Goal: Task Accomplishment & Management: Manage account settings

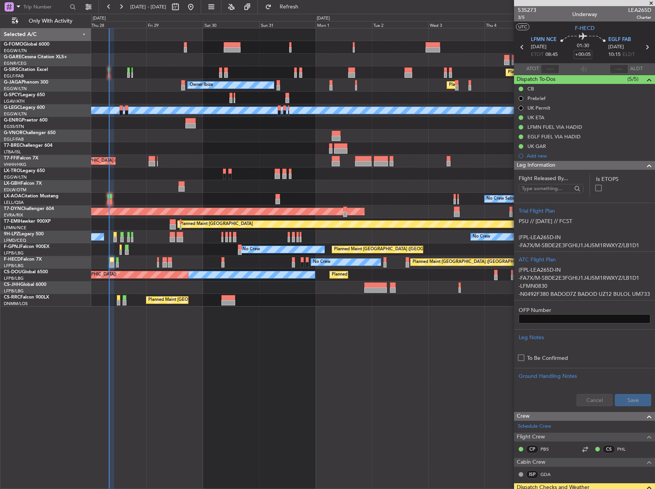
click at [466, 366] on div "Planned Maint [GEOGRAPHIC_DATA] ([GEOGRAPHIC_DATA]) Planned Maint [GEOGRAPHIC_D…" at bounding box center [373, 258] width 564 height 461
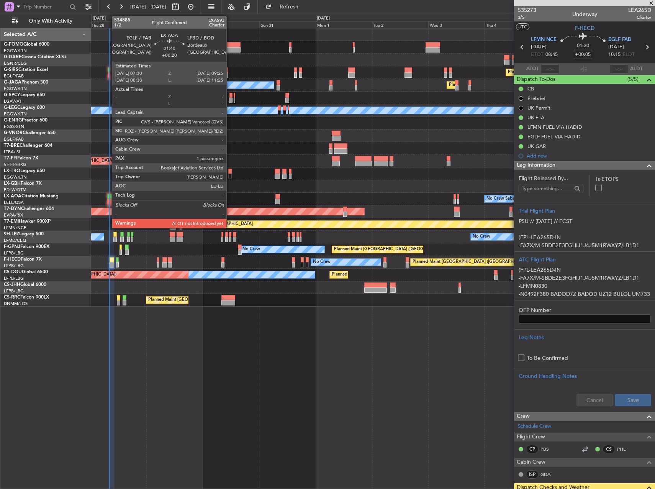
click at [108, 198] on div at bounding box center [109, 196] width 5 height 5
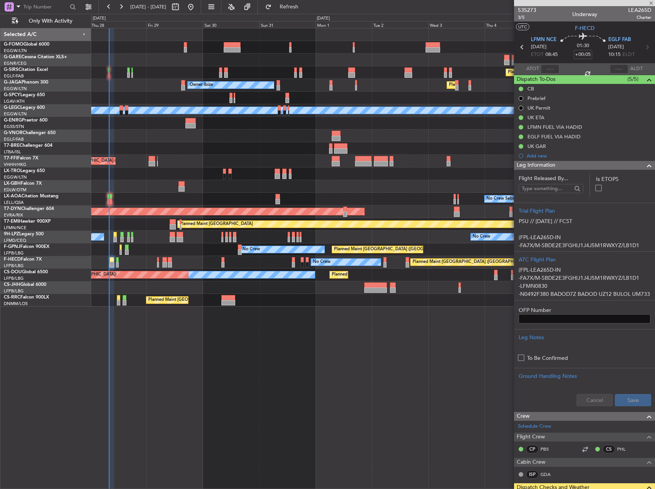
type input "+00:20"
type input "1"
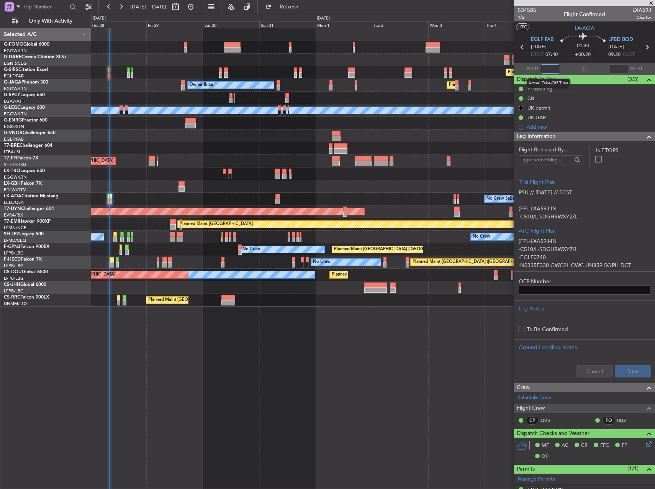
click at [551, 69] on input "text" at bounding box center [550, 68] width 18 height 9
click at [387, 324] on div "Planned Maint [GEOGRAPHIC_DATA] ([GEOGRAPHIC_DATA]) Planned Maint [GEOGRAPHIC_D…" at bounding box center [373, 258] width 564 height 461
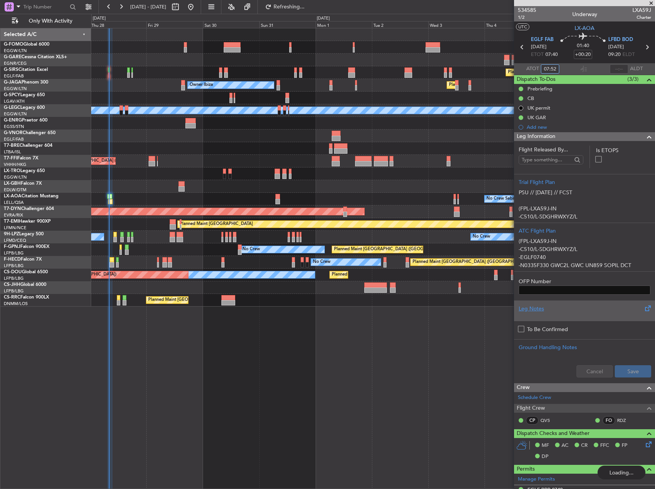
type input "07:52"
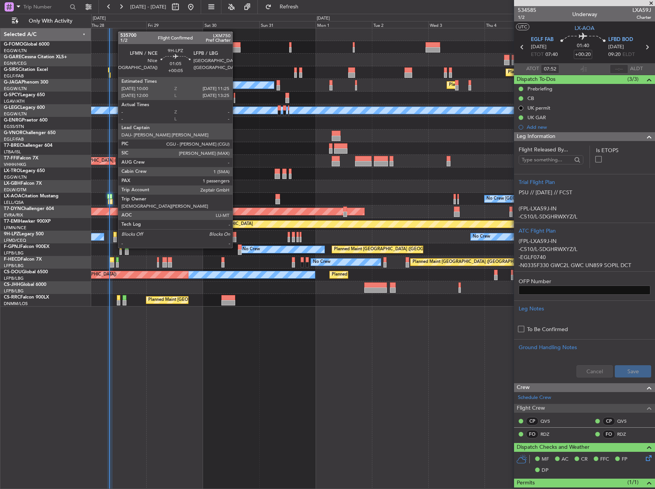
click at [114, 233] on div at bounding box center [114, 234] width 3 height 5
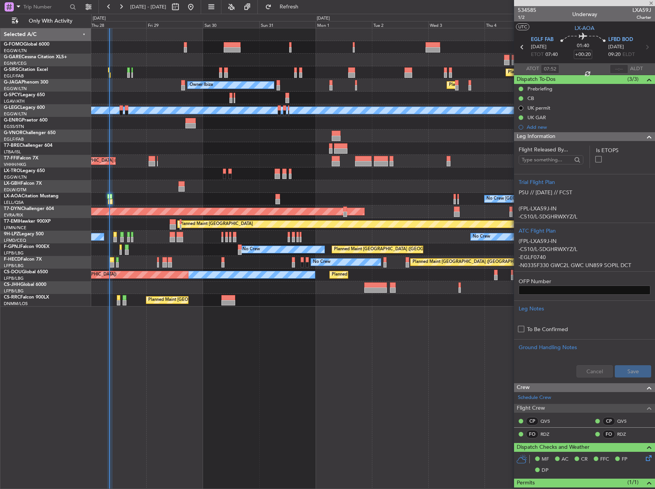
type input "+00:05"
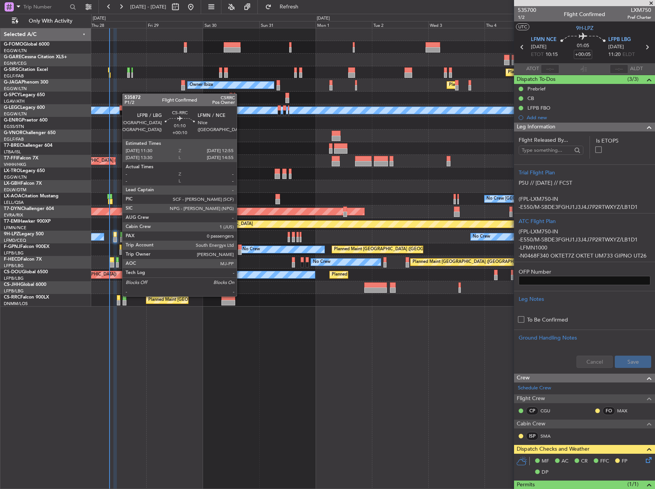
click at [118, 295] on div at bounding box center [118, 297] width 3 height 5
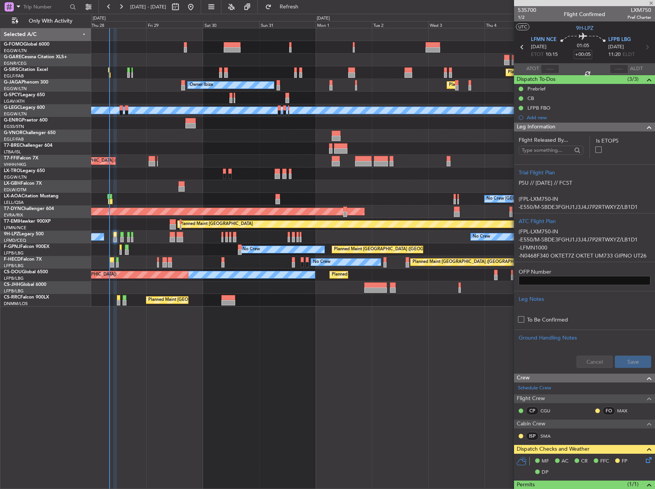
type input "+00:10"
type input "0"
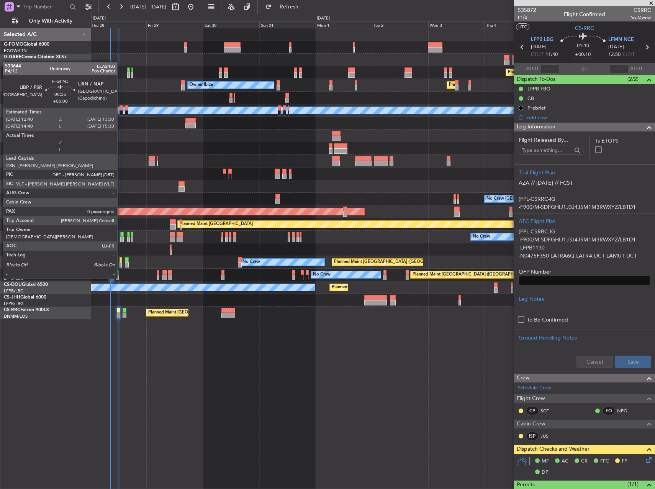
click at [121, 264] on div at bounding box center [121, 264] width 2 height 5
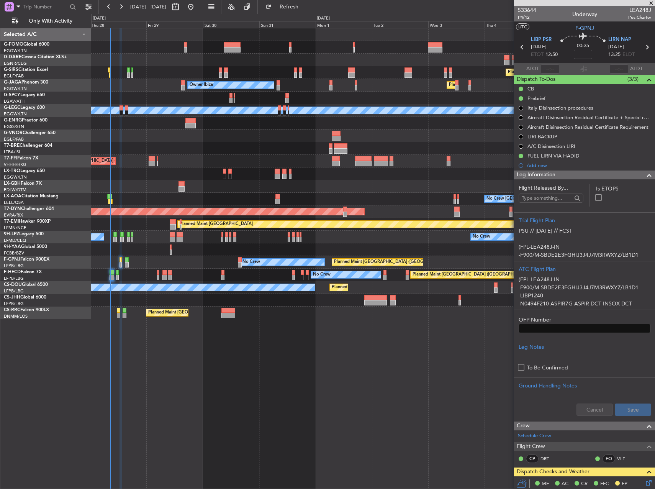
click at [354, 337] on div "Planned Maint [GEOGRAPHIC_DATA] ([GEOGRAPHIC_DATA]) Owner Ibiza Planned Maint […" at bounding box center [373, 258] width 564 height 461
click at [299, 7] on span "Refresh" at bounding box center [289, 6] width 32 height 5
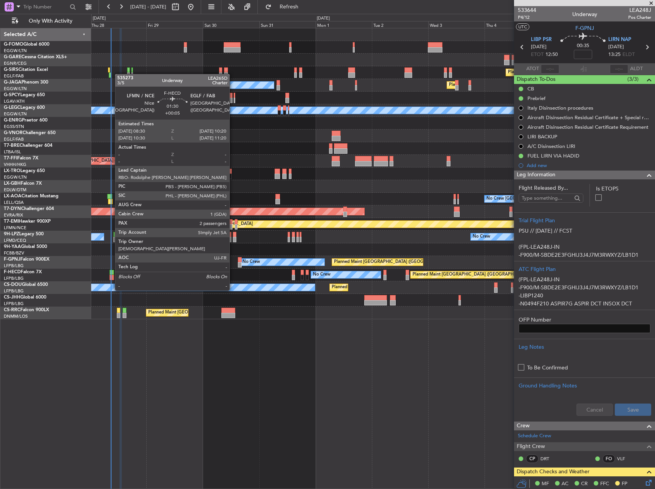
click at [111, 276] on div at bounding box center [112, 277] width 5 height 5
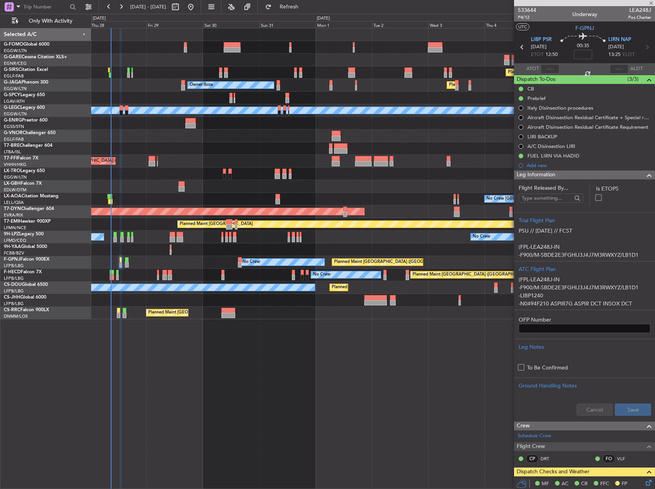
type input "+00:05"
type input "2"
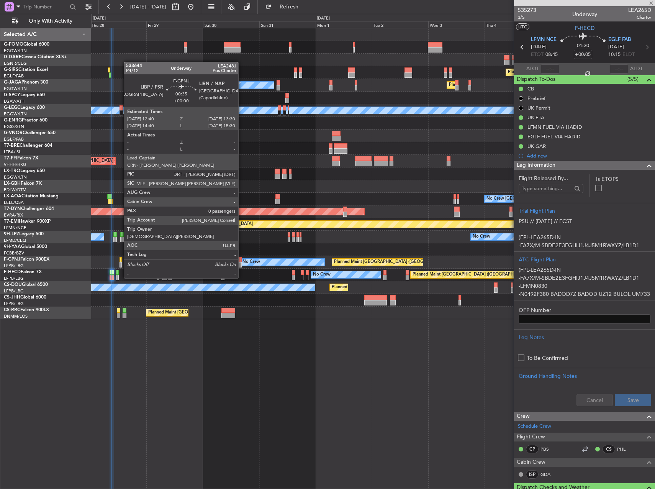
click at [120, 264] on div at bounding box center [121, 264] width 2 height 5
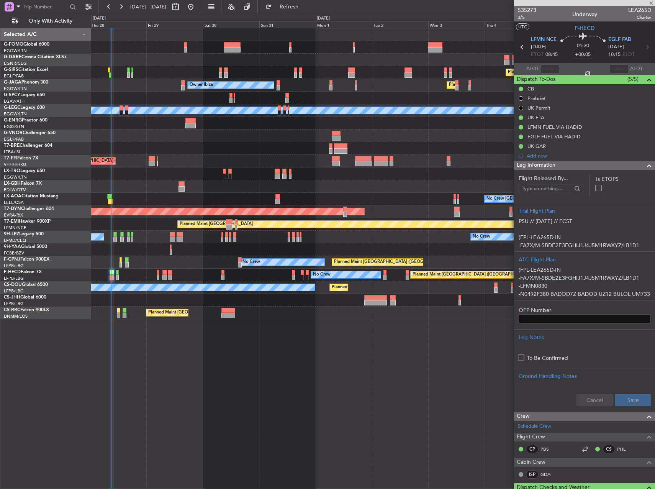
type input "0"
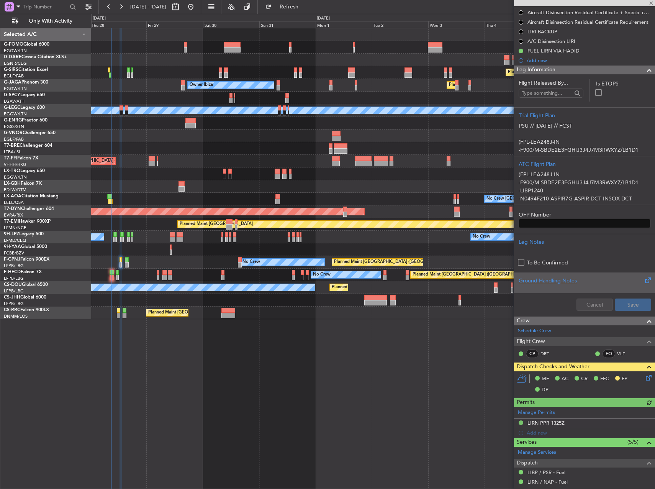
scroll to position [162, 0]
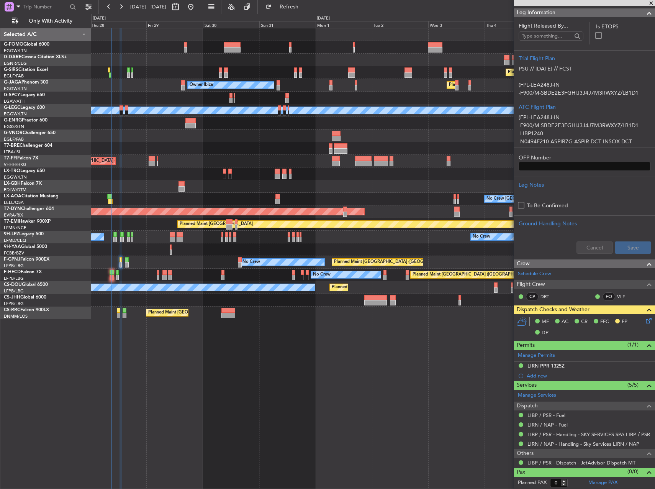
click at [611, 445] on mat-tooltip-component "LIBP / PSR - Dispatch - JetAdvisor Dispatch MT" at bounding box center [581, 449] width 104 height 20
click at [546, 443] on link "LIRN / NAP - Handling - Sky Services LIRN / NAP" at bounding box center [584, 444] width 112 height 7
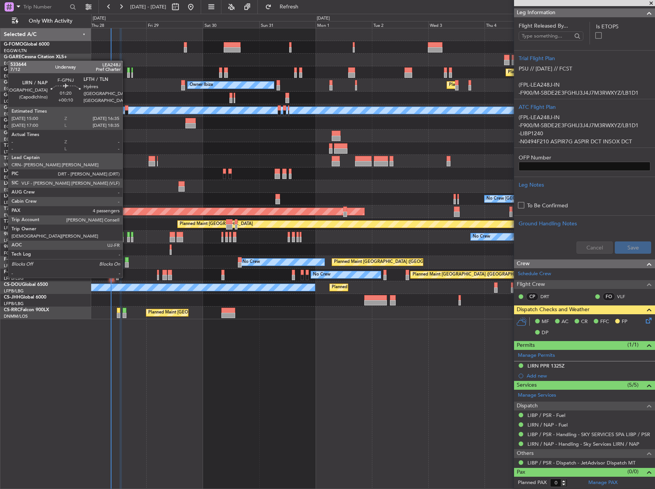
click at [126, 262] on div at bounding box center [127, 264] width 4 height 5
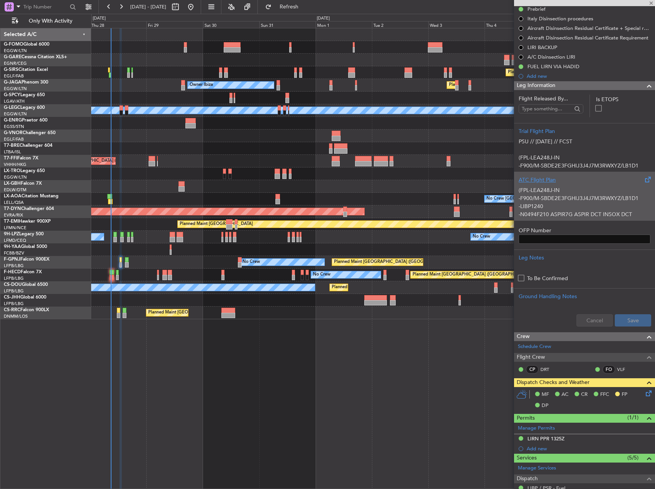
scroll to position [0, 0]
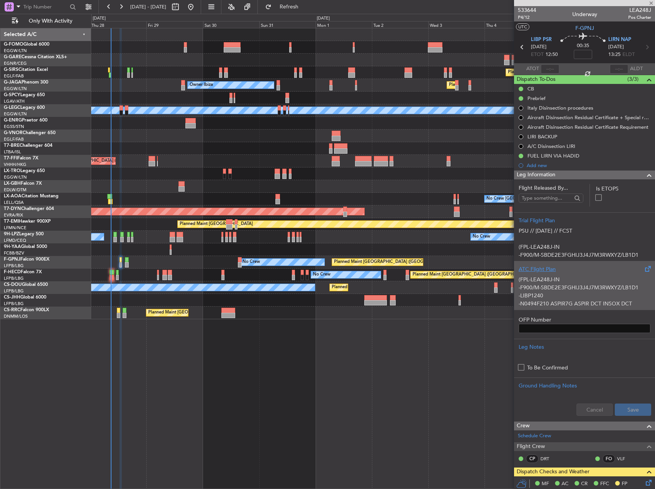
type input "+00:10"
type input "4"
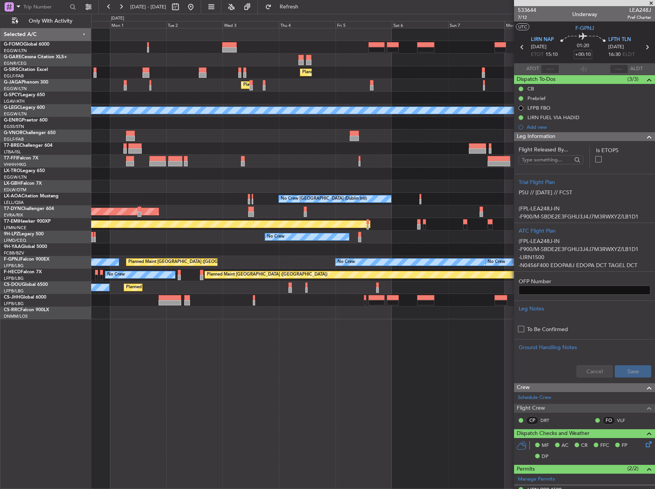
click at [247, 39] on div at bounding box center [373, 34] width 564 height 13
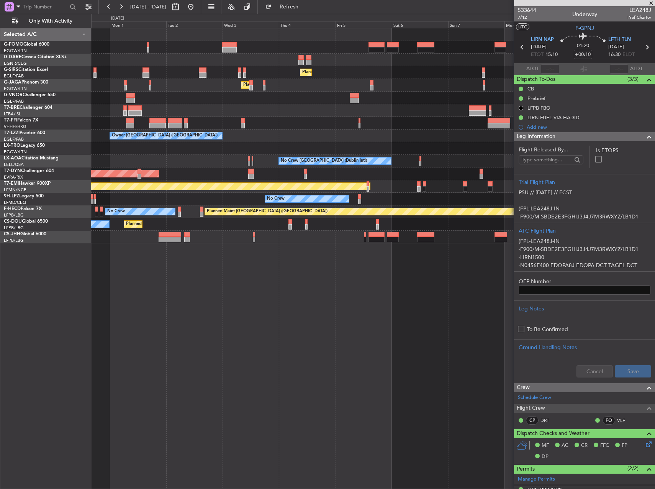
click at [232, 41] on div at bounding box center [373, 47] width 564 height 13
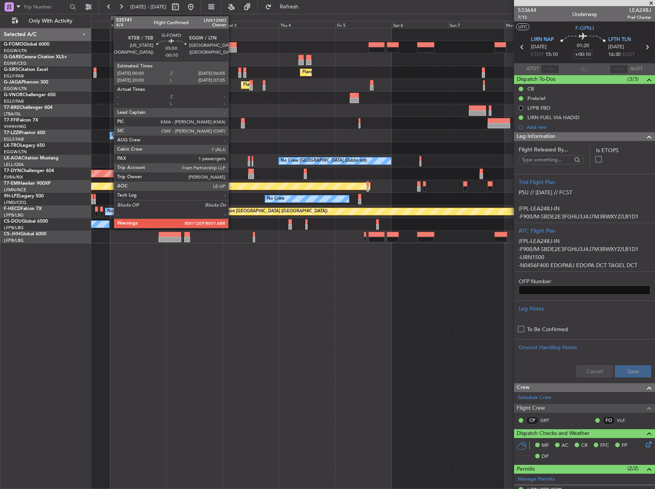
click at [232, 44] on div at bounding box center [229, 44] width 15 height 5
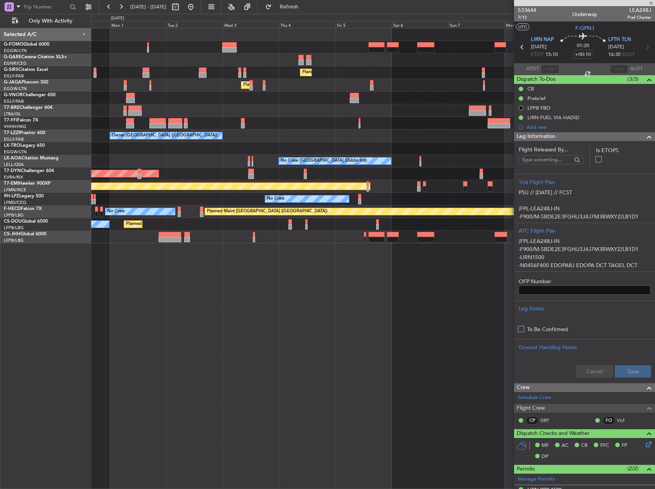
type input "-00:10"
type input "1"
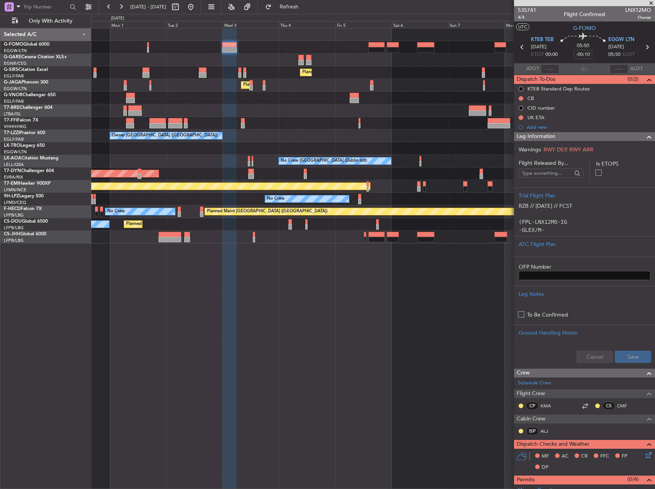
scroll to position [218, 0]
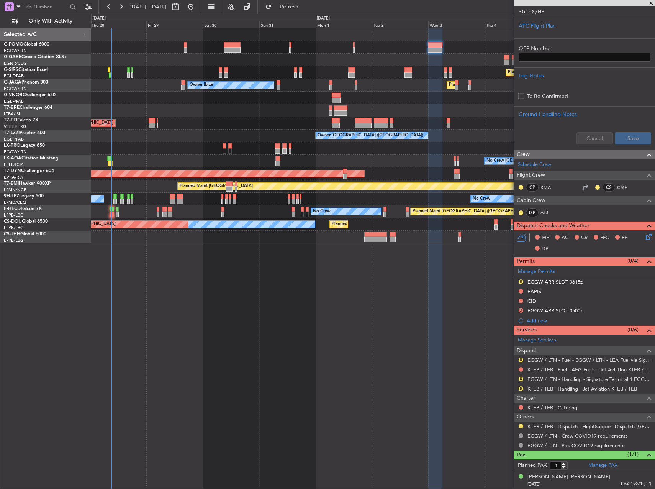
click at [588, 279] on fb-app "[DATE] - [DATE] Refresh Quick Links Only With Activity Planned Maint [GEOGRAPHI…" at bounding box center [327, 247] width 655 height 483
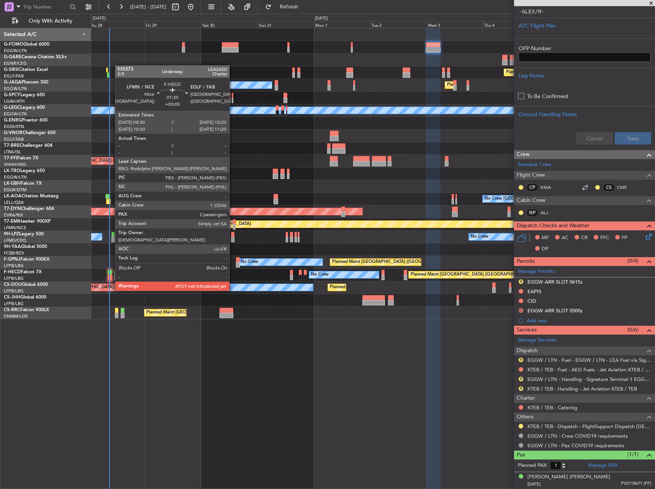
click at [111, 276] on div at bounding box center [110, 277] width 5 height 5
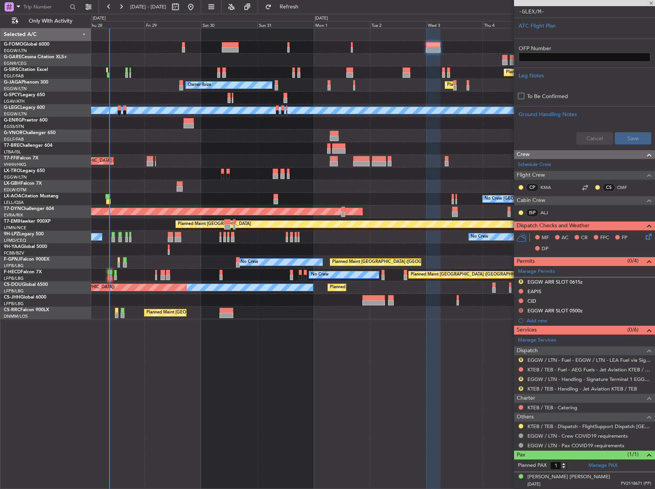
type input "+00:05"
type input "2"
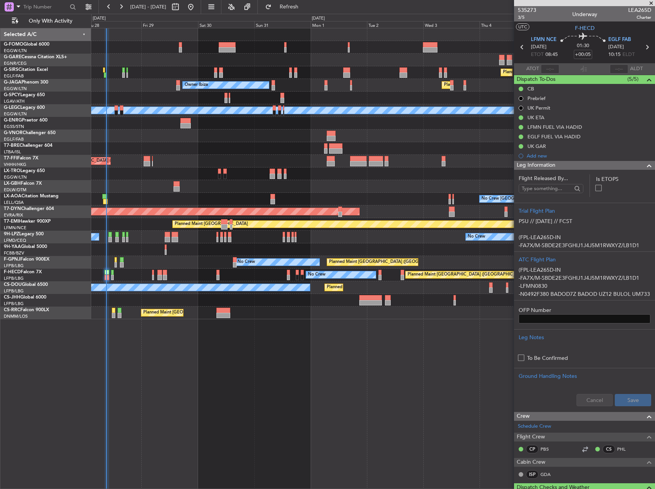
click at [418, 121] on div "Planned Maint [GEOGRAPHIC_DATA] ([GEOGRAPHIC_DATA]) Owner Ibiza Planned Maint […" at bounding box center [373, 173] width 564 height 291
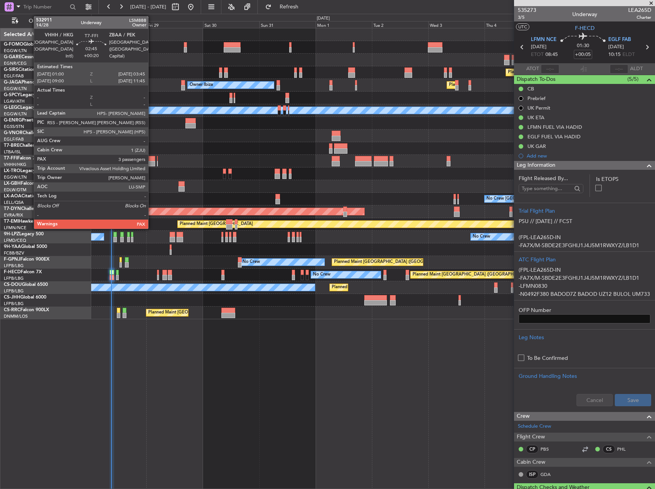
click at [152, 161] on div at bounding box center [152, 163] width 7 height 5
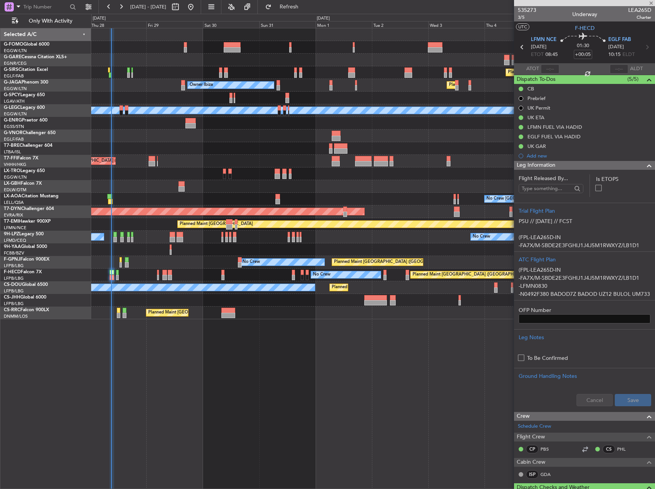
type input "+00:20"
type input "3"
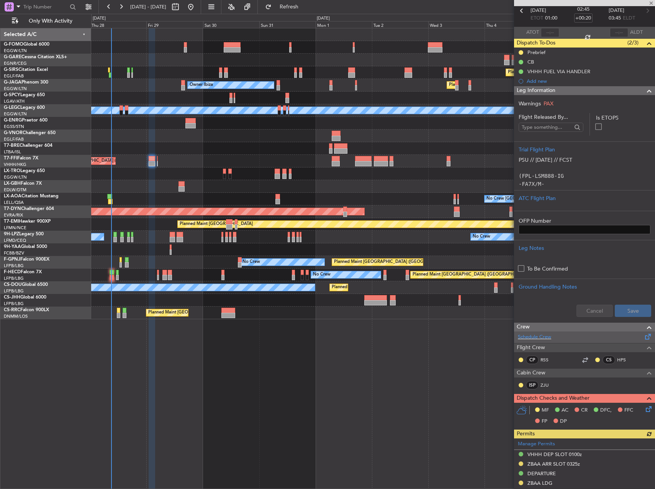
scroll to position [115, 0]
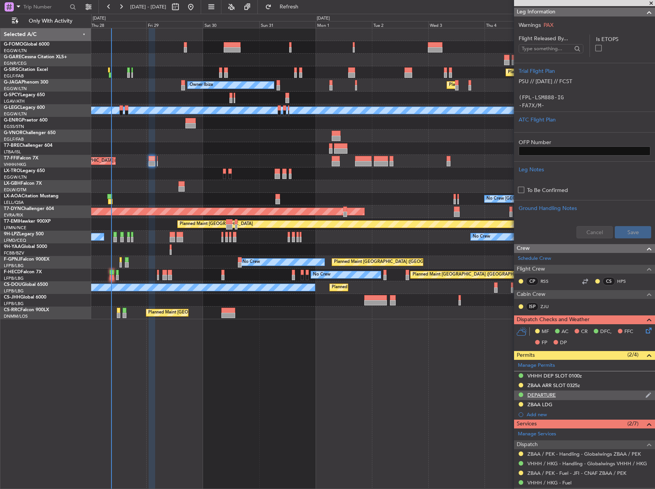
click at [547, 395] on div "DEPARTURE" at bounding box center [542, 395] width 28 height 7
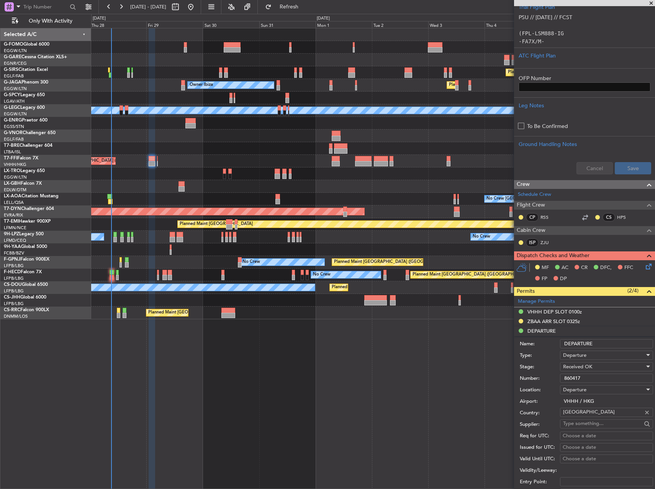
scroll to position [192, 0]
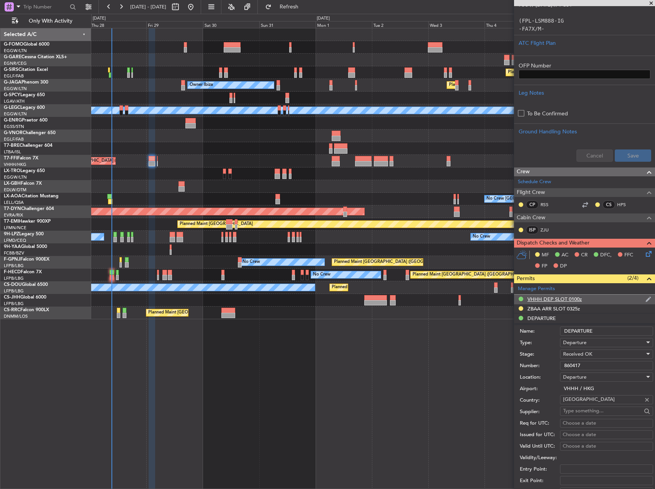
click at [562, 301] on div "VHHH DEP SLOT 0100z" at bounding box center [555, 299] width 54 height 7
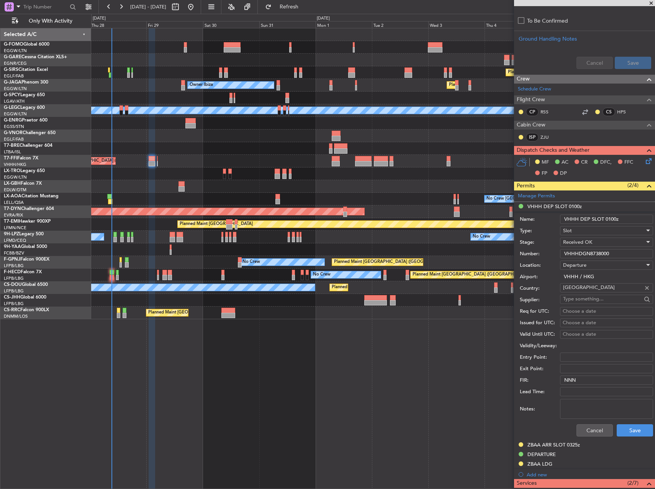
scroll to position [306, 0]
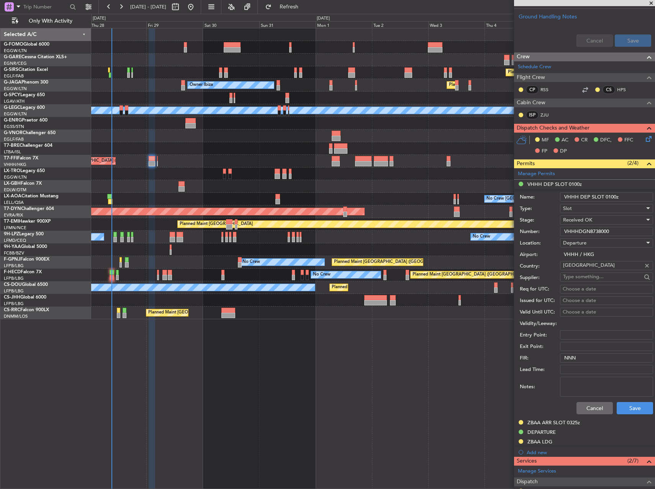
drag, startPoint x: 593, startPoint y: 401, endPoint x: 597, endPoint y: 403, distance: 4.3
click at [597, 403] on div "Cancel Save" at bounding box center [586, 408] width 133 height 20
click at [597, 405] on button "Cancel" at bounding box center [595, 408] width 36 height 12
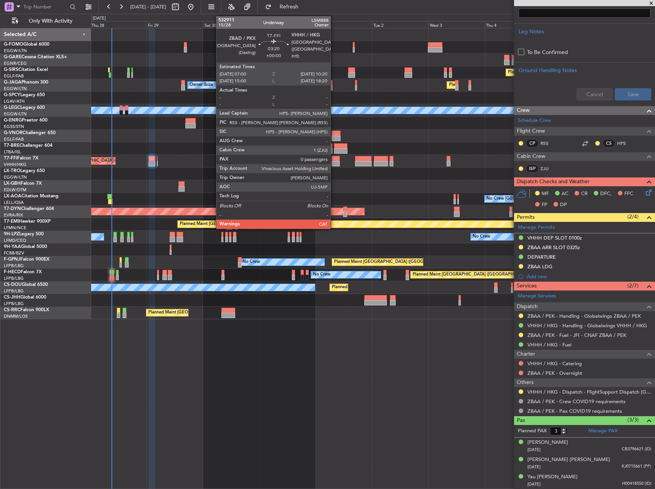
click at [334, 161] on div at bounding box center [336, 163] width 8 height 5
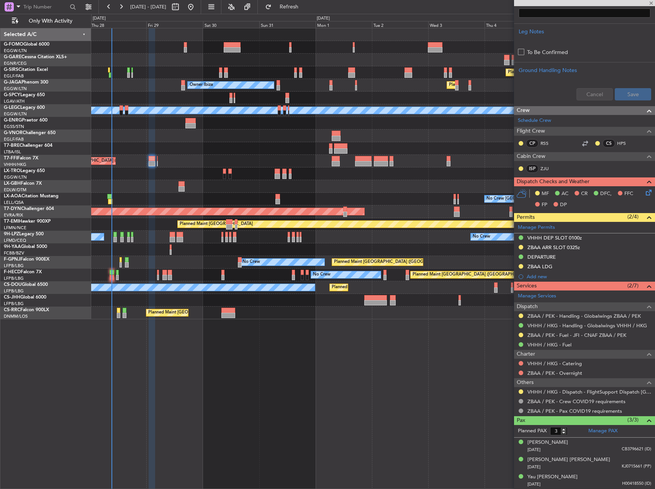
type input "0"
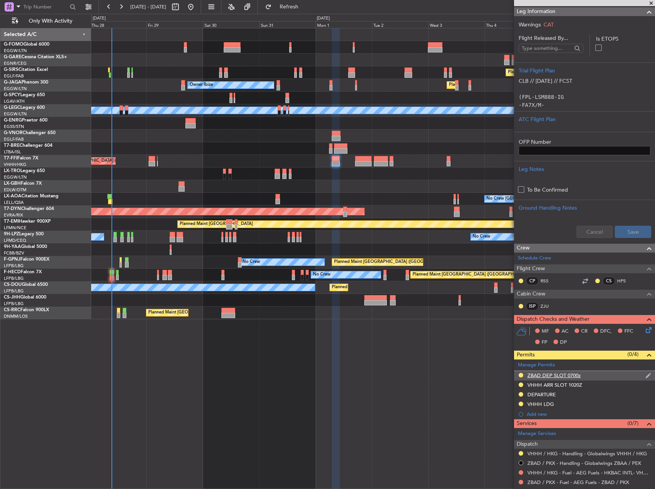
scroll to position [153, 0]
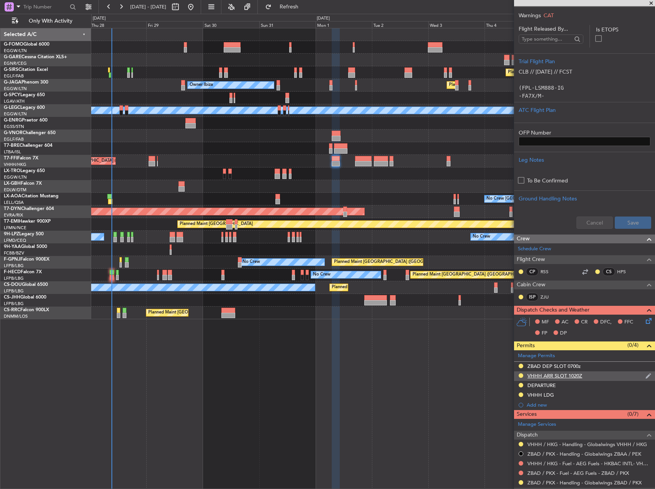
click at [557, 376] on div "VHHH ARR SLOT 1020Z" at bounding box center [555, 375] width 55 height 7
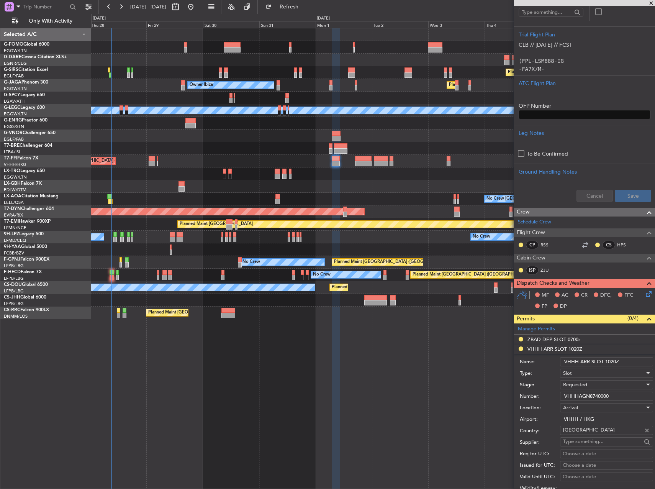
scroll to position [192, 0]
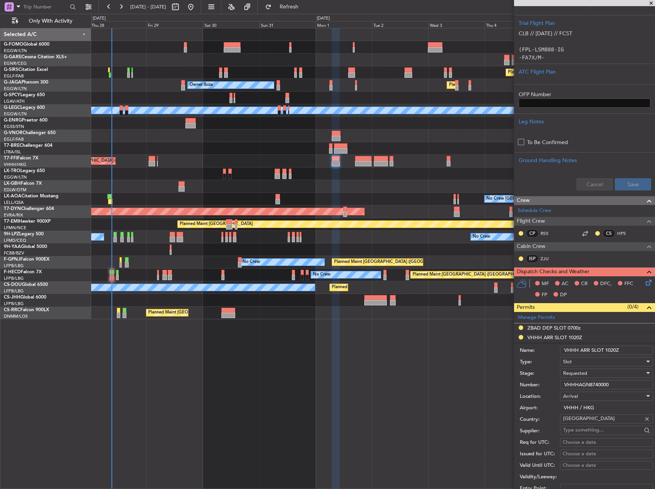
click at [595, 385] on input "VHHHAGN8740000" at bounding box center [606, 384] width 93 height 9
click at [603, 374] on div "Requested" at bounding box center [604, 372] width 82 height 11
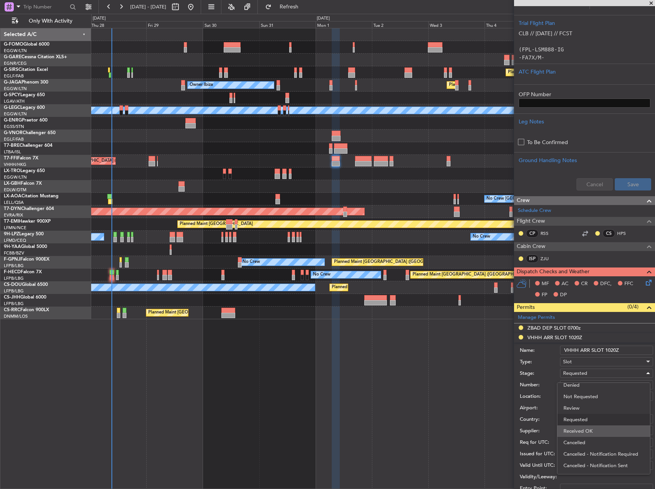
click at [596, 431] on span "Received OK" at bounding box center [604, 430] width 80 height 11
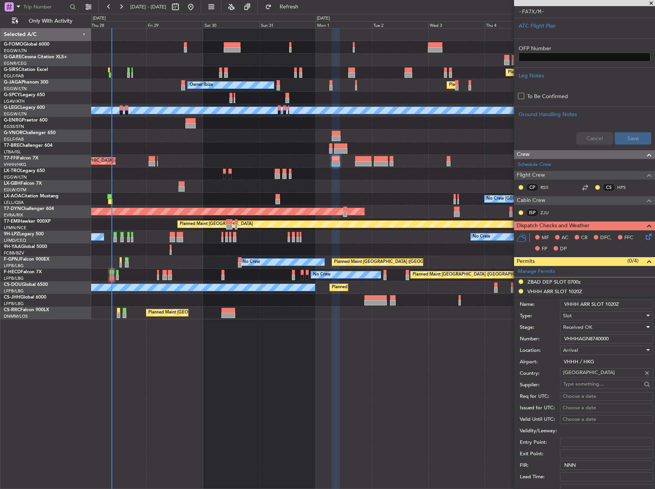
scroll to position [306, 0]
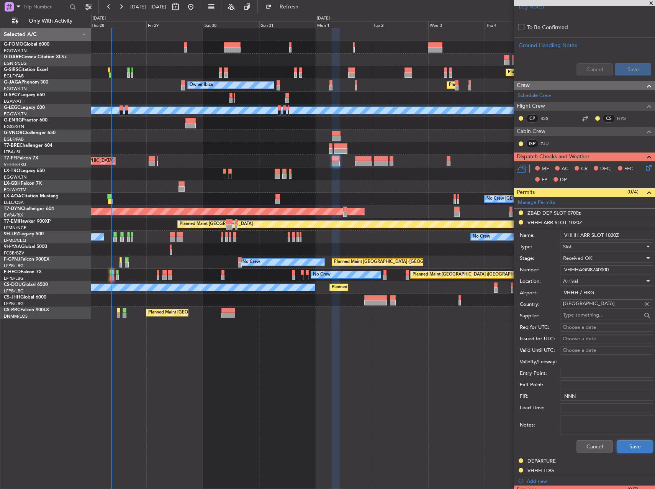
click at [634, 443] on button "Save" at bounding box center [635, 446] width 36 height 12
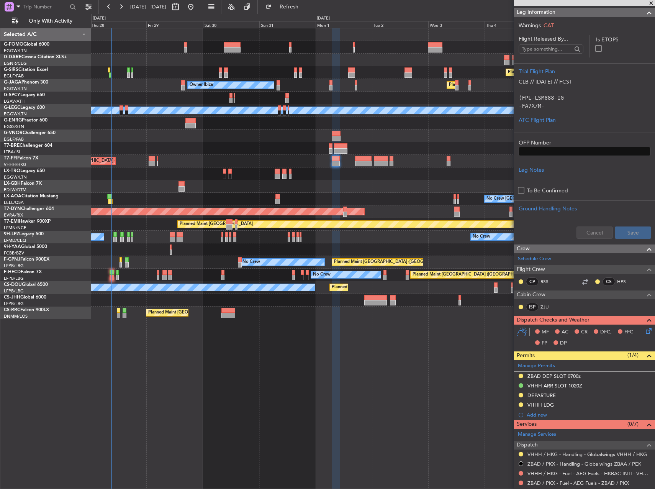
scroll to position [192, 0]
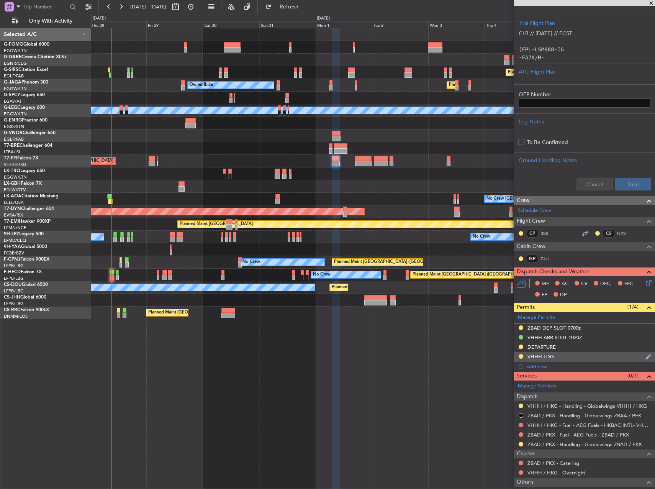
click at [542, 355] on div "VHHH LDG" at bounding box center [541, 356] width 26 height 7
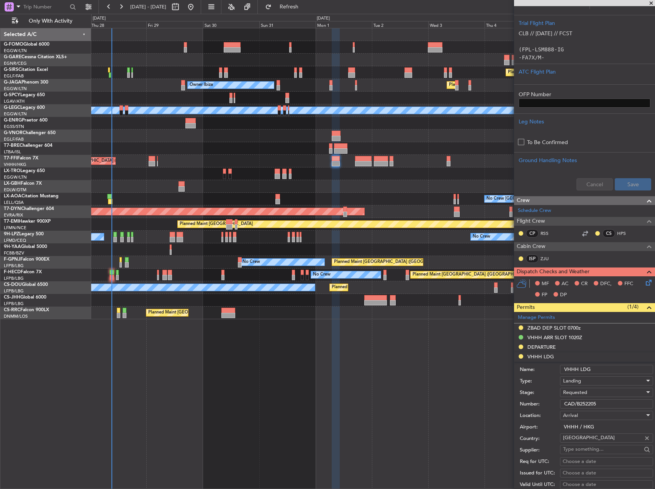
click at [611, 403] on input "CAD/B252205" at bounding box center [606, 403] width 93 height 9
paste input "860417"
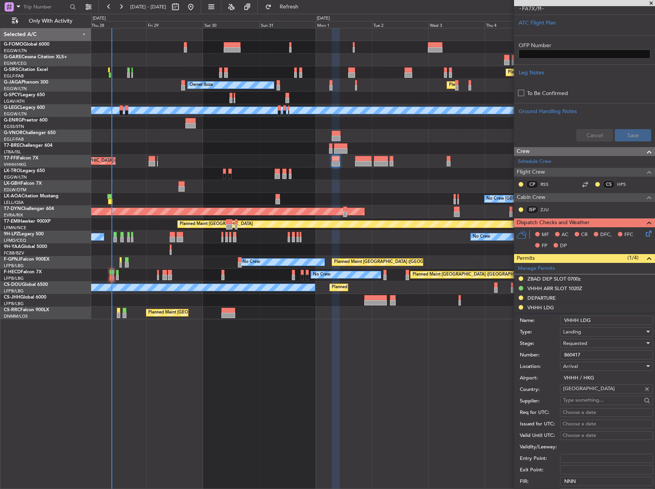
scroll to position [345, 0]
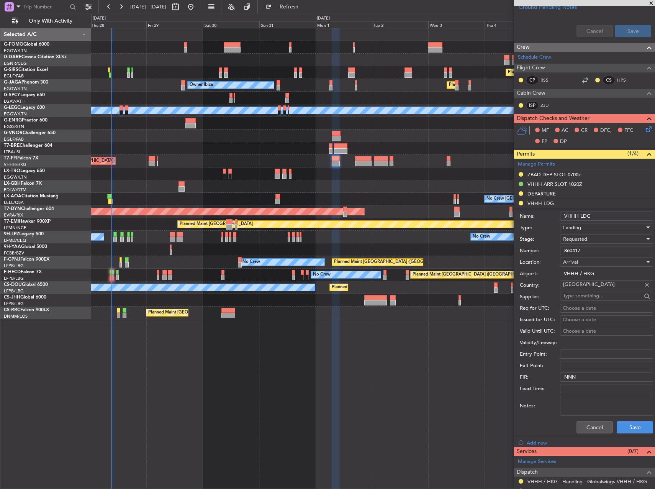
type input "860417"
click at [583, 245] on div "Number: 860417" at bounding box center [586, 250] width 133 height 11
click at [582, 242] on span "Requested" at bounding box center [575, 239] width 24 height 7
click at [594, 295] on span "Received OK" at bounding box center [604, 296] width 80 height 11
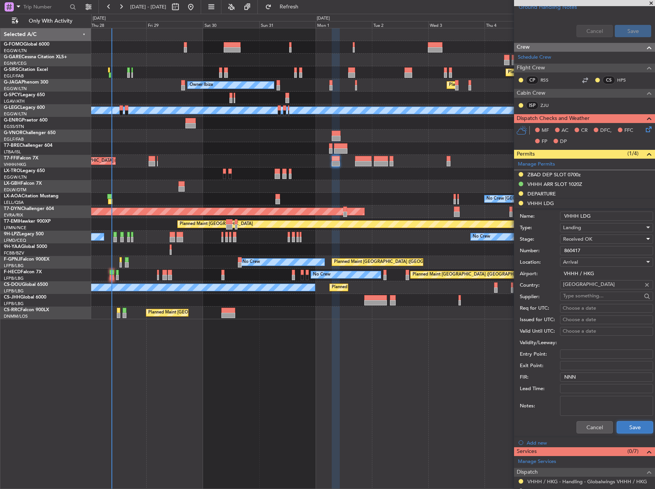
click at [628, 423] on button "Save" at bounding box center [635, 427] width 36 height 12
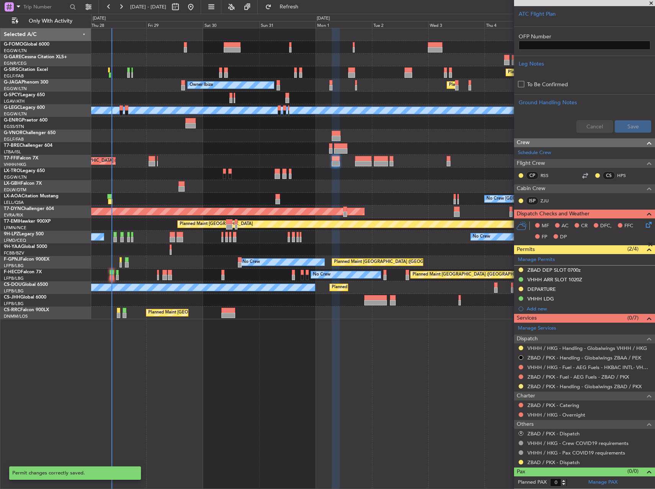
scroll to position [249, 0]
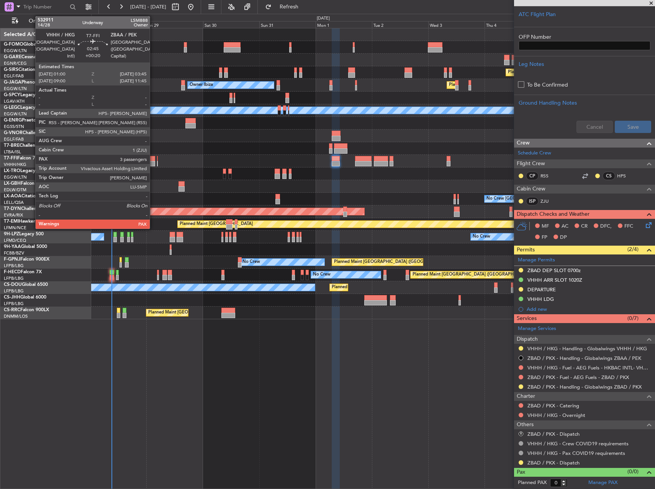
click at [153, 165] on div at bounding box center [152, 163] width 7 height 5
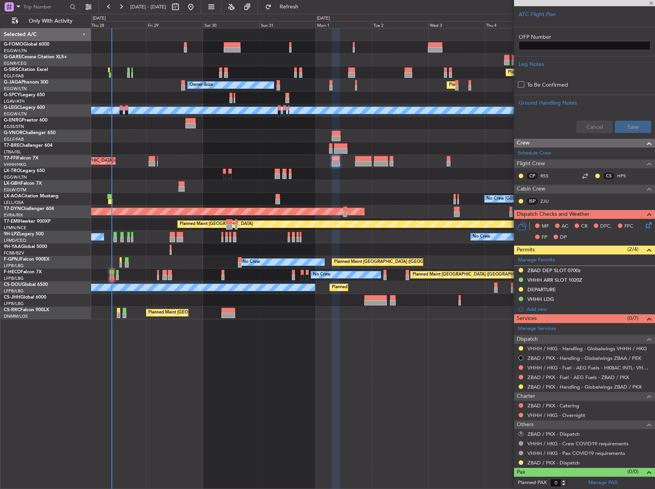
type input "+00:20"
type input "3"
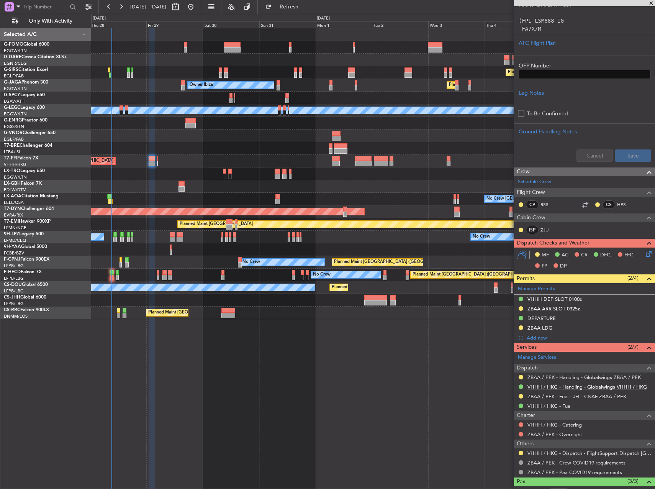
scroll to position [115, 0]
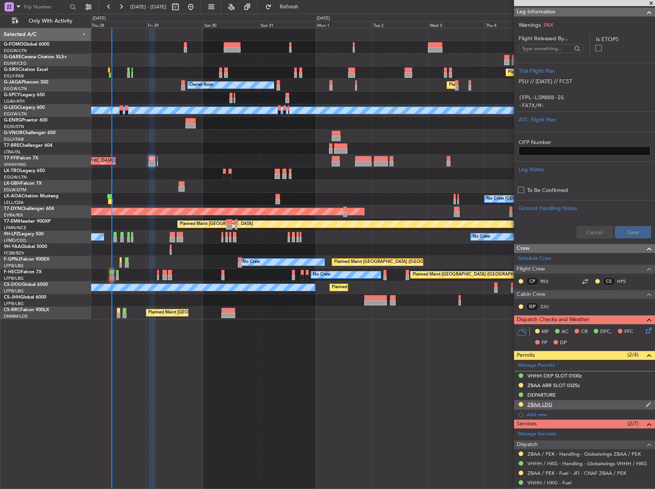
click at [548, 406] on div "ZBAA LDG" at bounding box center [540, 404] width 25 height 7
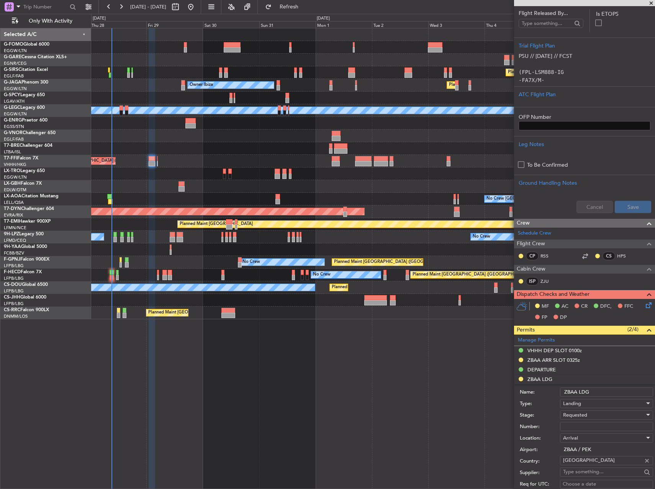
scroll to position [153, 0]
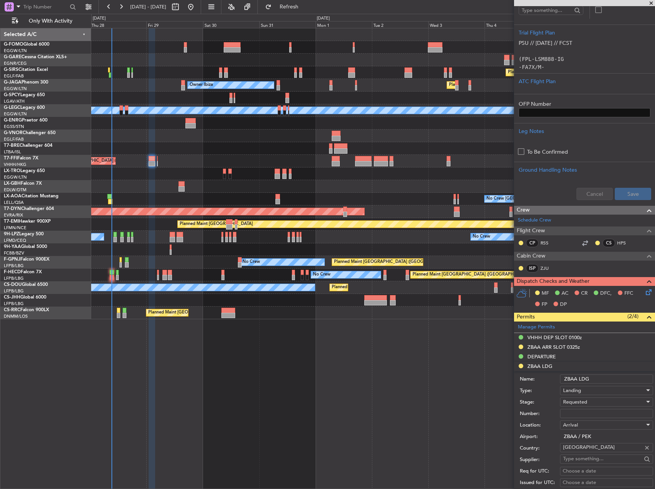
click at [586, 416] on input "Number:" at bounding box center [606, 413] width 93 height 9
paste input "CAD/B252205"
type input "CAD/B252205"
click at [588, 404] on div "Requested" at bounding box center [604, 401] width 82 height 11
click at [600, 460] on span "Received OK" at bounding box center [604, 462] width 80 height 11
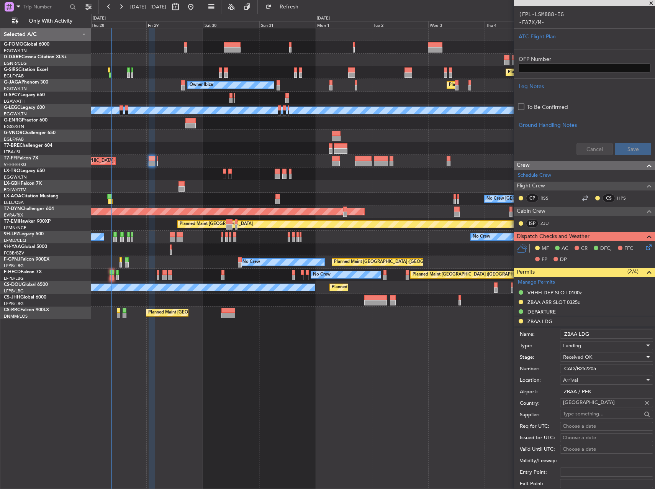
scroll to position [268, 0]
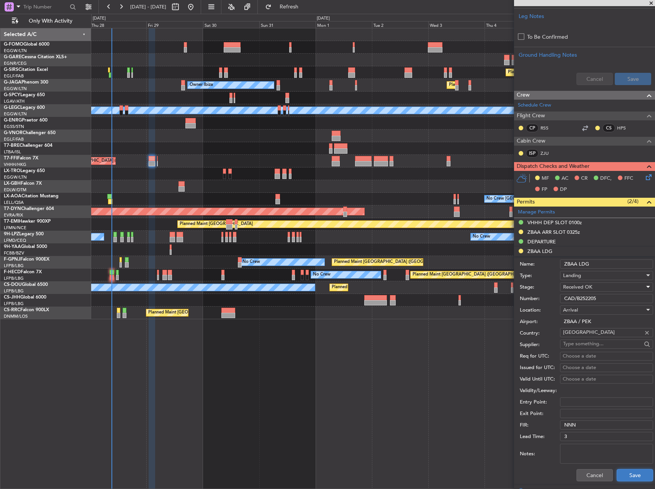
click at [634, 473] on button "Save" at bounding box center [635, 475] width 36 height 12
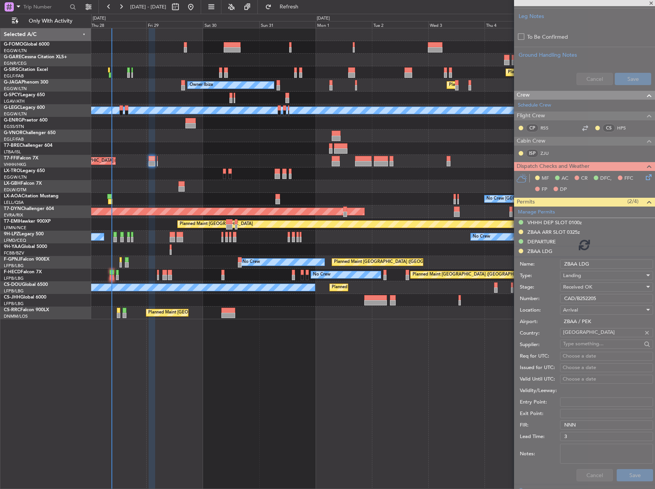
scroll to position [253, 0]
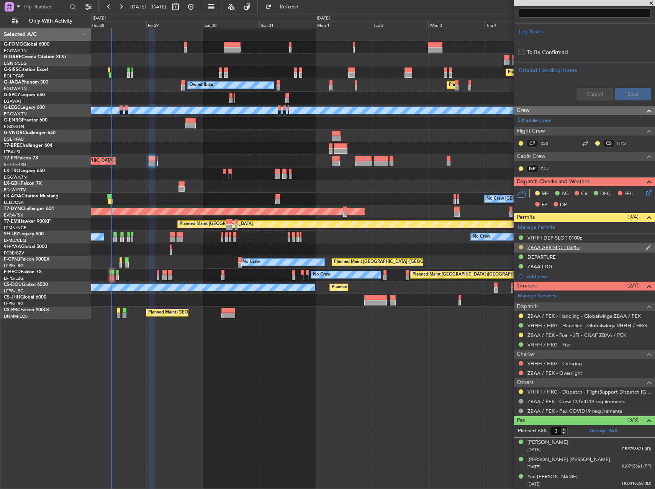
click at [521, 247] on button at bounding box center [521, 247] width 5 height 5
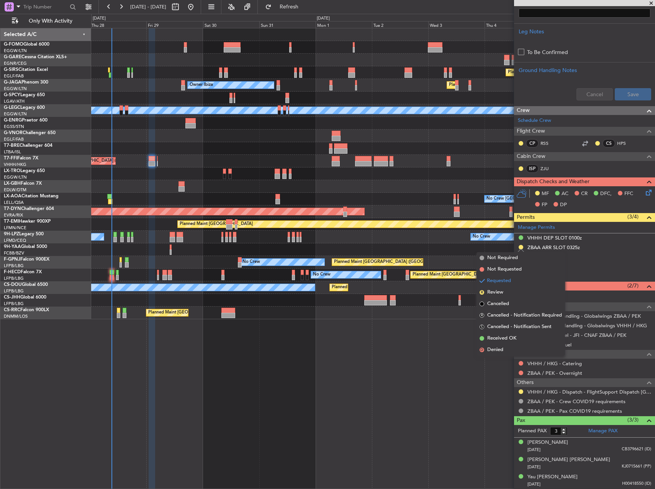
drag, startPoint x: 505, startPoint y: 336, endPoint x: 522, endPoint y: 328, distance: 18.8
click at [506, 336] on span "Received OK" at bounding box center [501, 338] width 29 height 8
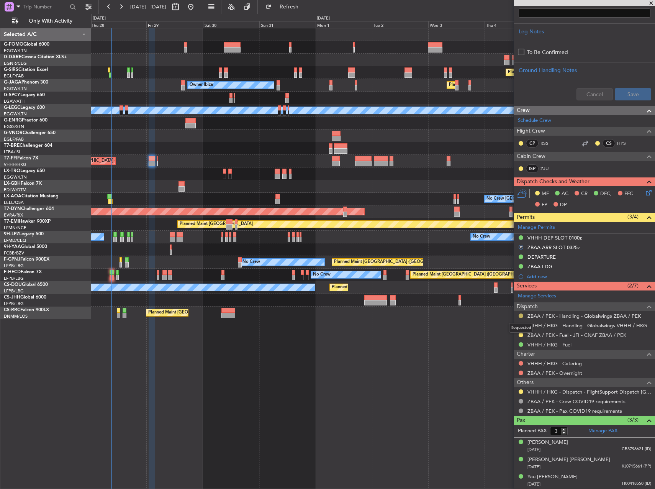
click at [520, 316] on button at bounding box center [521, 315] width 5 height 5
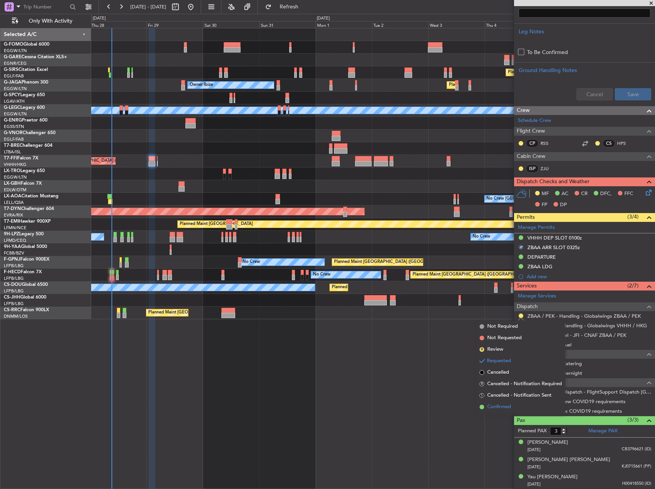
click at [510, 405] on span "Confirmed" at bounding box center [499, 407] width 24 height 8
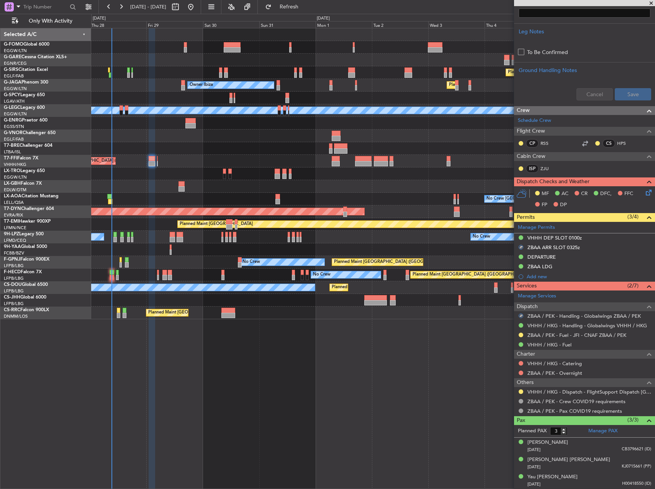
click at [445, 372] on div "Planned Maint [GEOGRAPHIC_DATA] ([GEOGRAPHIC_DATA]) Owner Ibiza Planned Maint […" at bounding box center [373, 258] width 564 height 461
click at [522, 335] on button at bounding box center [521, 335] width 5 height 5
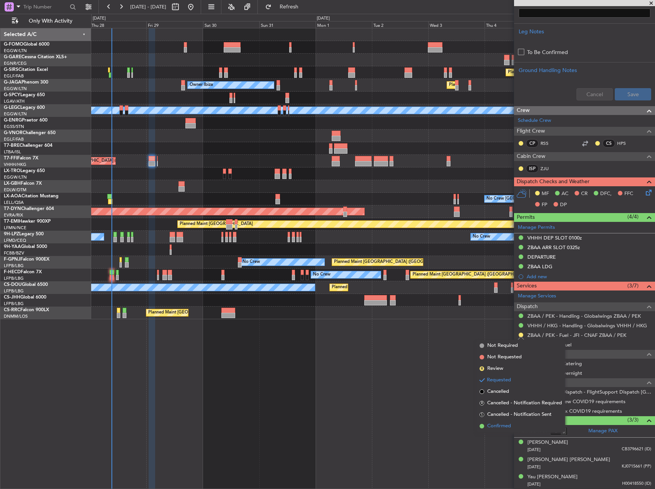
click at [510, 427] on span "Confirmed" at bounding box center [499, 426] width 24 height 8
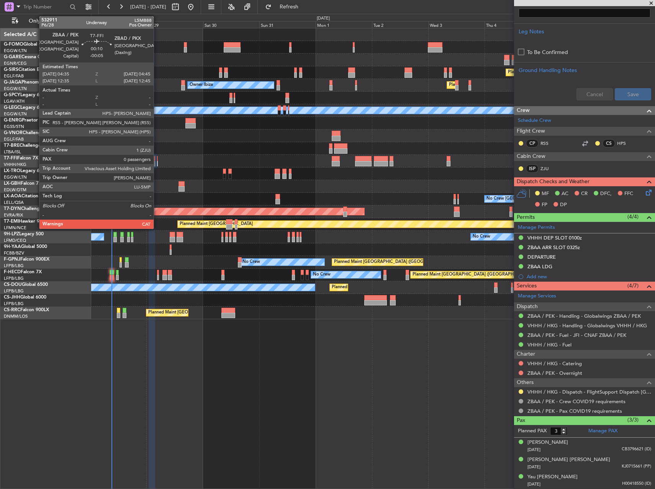
click at [157, 162] on div at bounding box center [157, 163] width 1 height 5
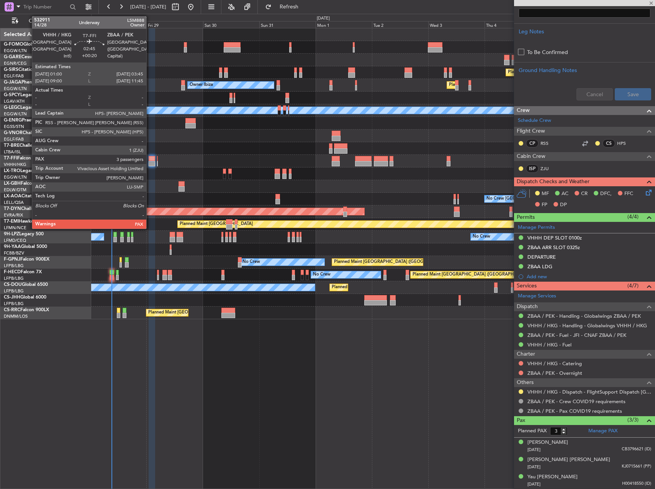
type input "-00:05"
type input "0"
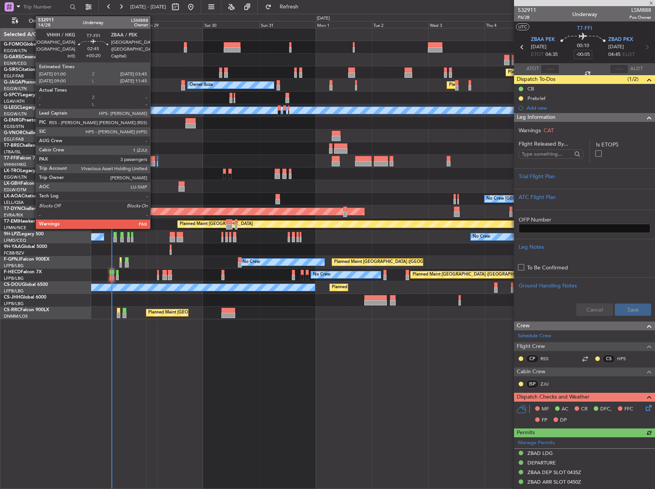
click at [154, 162] on div at bounding box center [152, 163] width 7 height 5
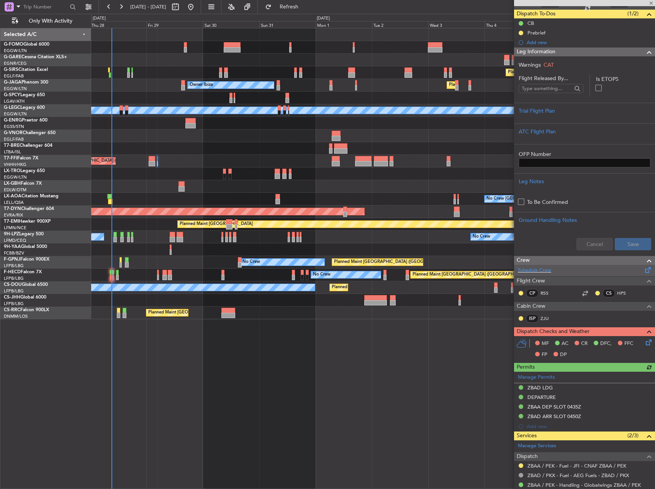
scroll to position [97, 0]
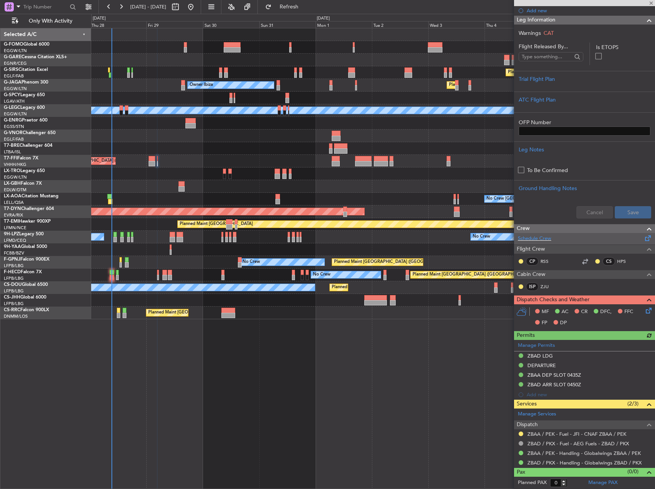
type input "+00:20"
type input "3"
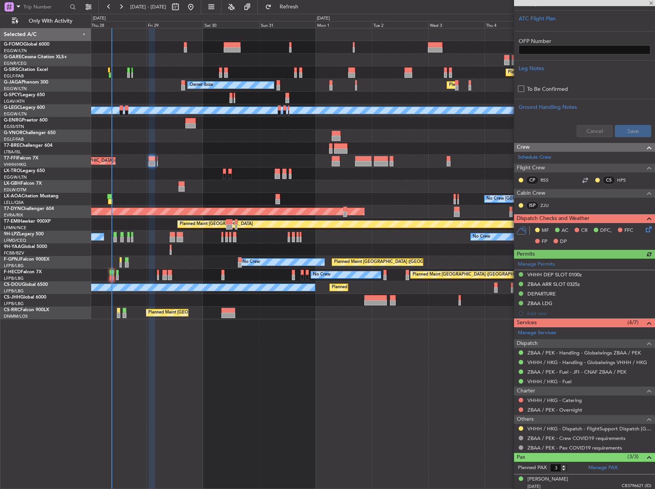
scroll to position [230, 0]
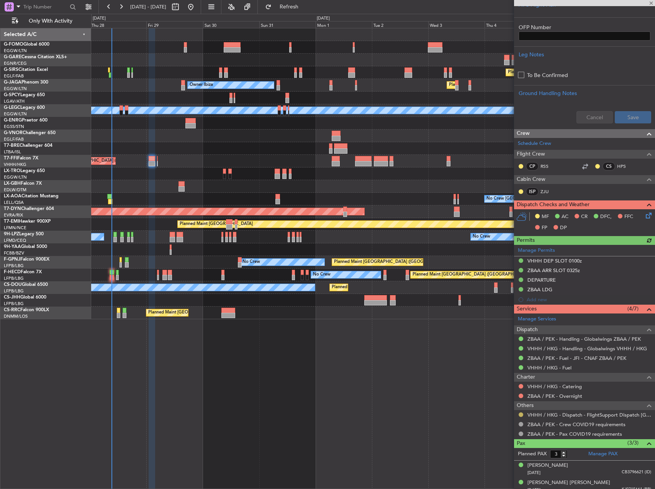
click at [519, 414] on button at bounding box center [521, 414] width 5 height 5
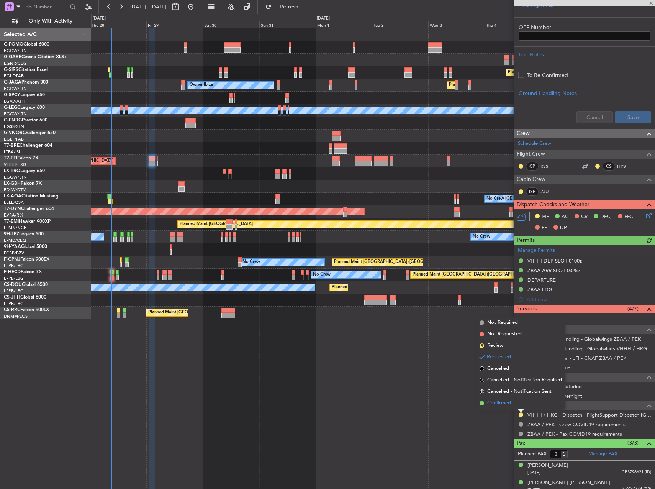
click at [497, 405] on span "Confirmed" at bounding box center [499, 403] width 24 height 8
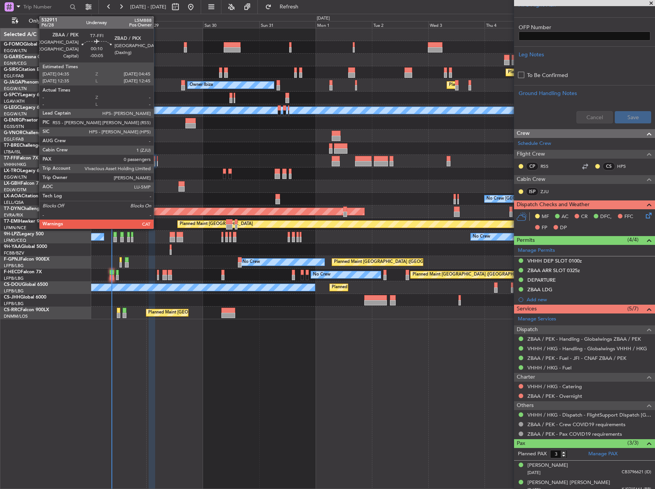
click at [157, 164] on div at bounding box center [157, 163] width 1 height 5
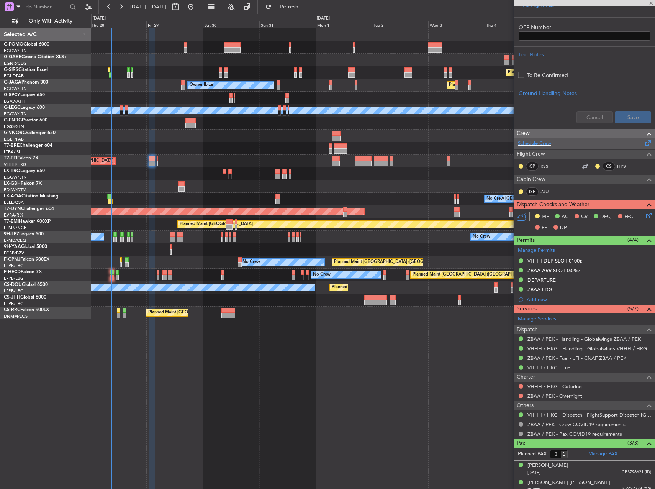
type input "-00:05"
type input "0"
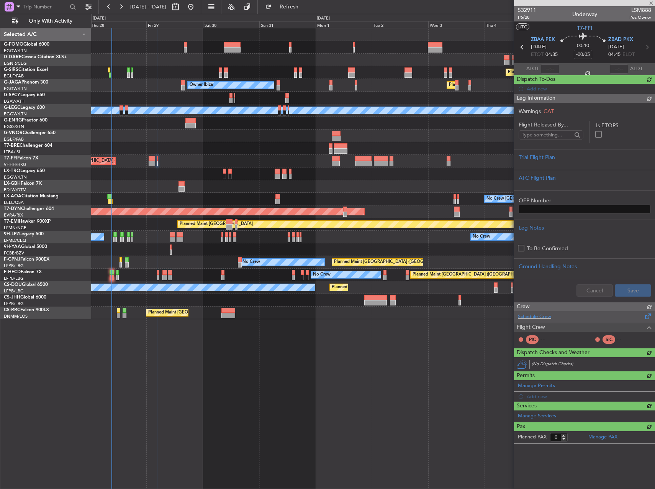
scroll to position [0, 0]
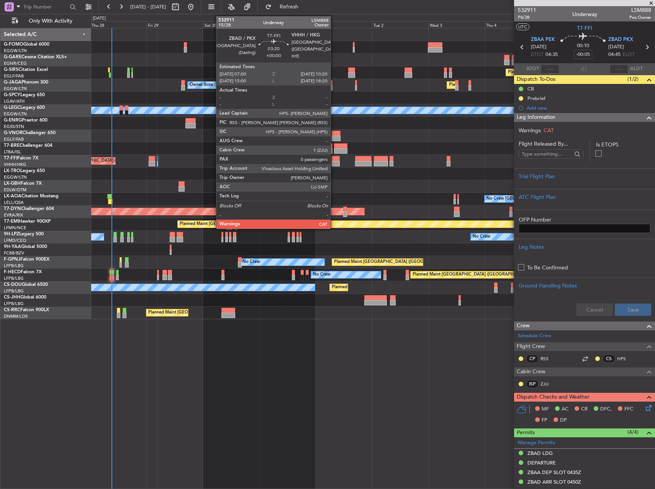
click at [334, 157] on div at bounding box center [336, 158] width 8 height 5
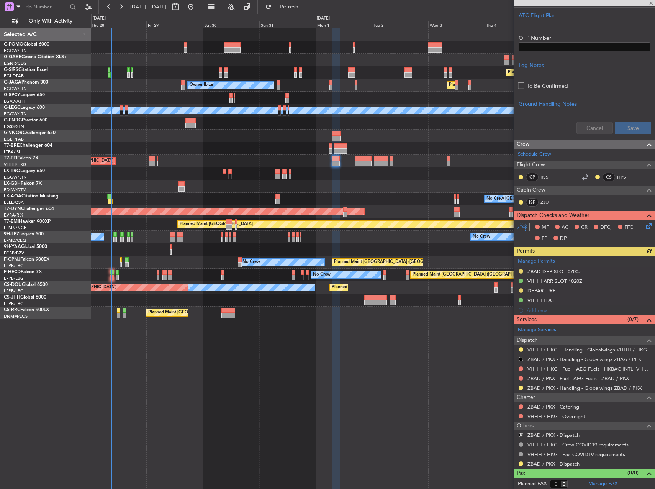
scroll to position [249, 0]
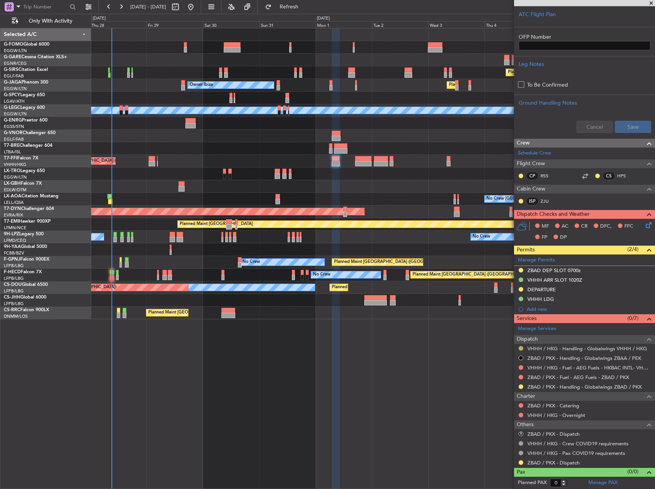
click at [521, 347] on button at bounding box center [521, 348] width 5 height 5
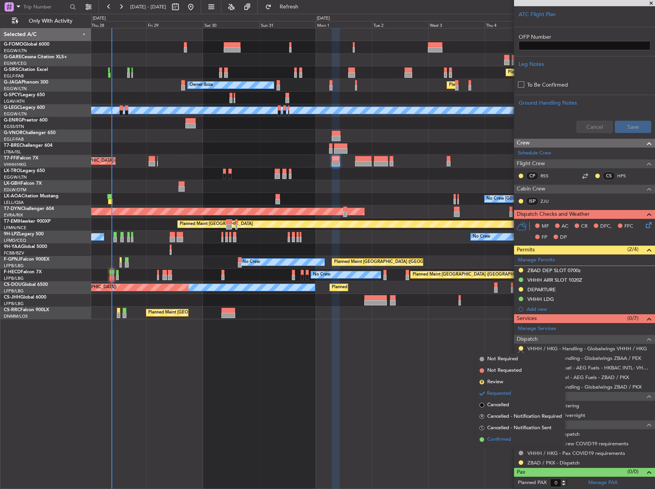
click at [514, 436] on li "Confirmed" at bounding box center [521, 439] width 89 height 11
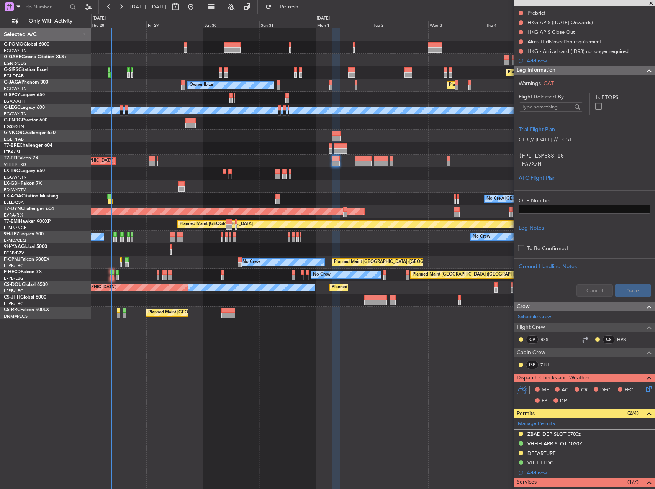
scroll to position [0, 0]
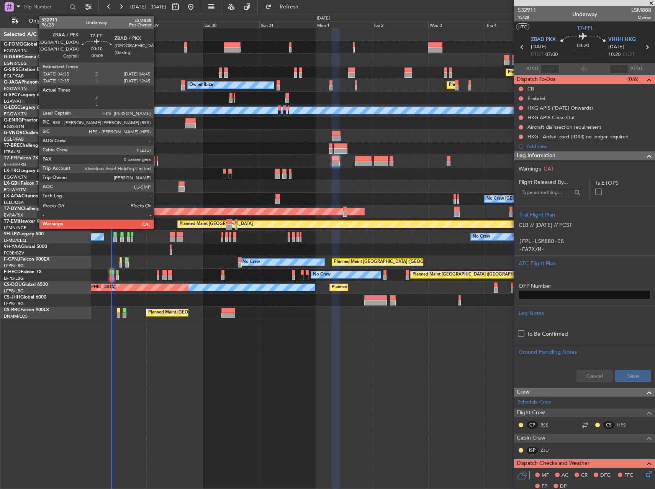
click at [157, 163] on div at bounding box center [157, 163] width 1 height 5
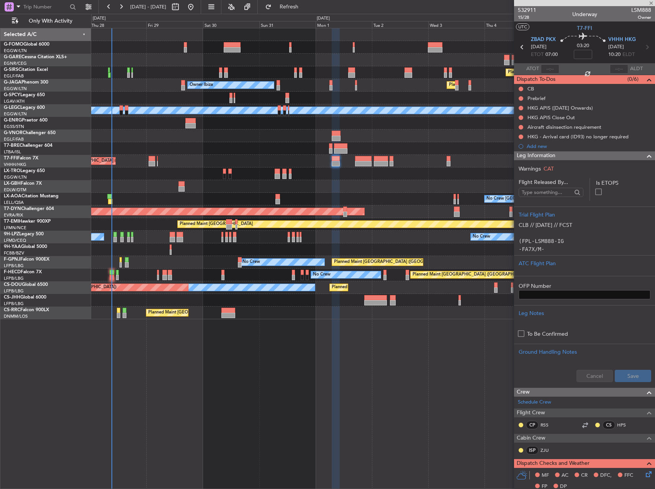
type input "-00:05"
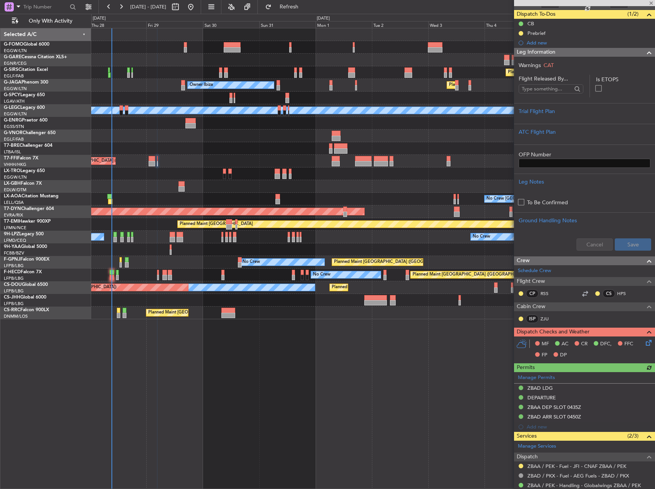
scroll to position [97, 0]
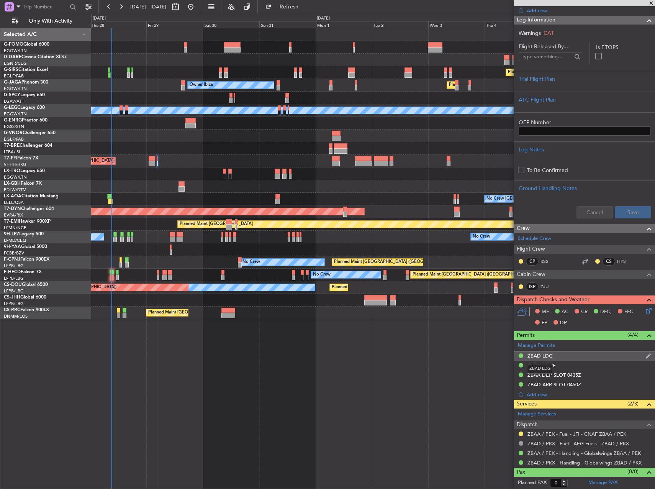
click at [531, 356] on div "ZBAD LDG" at bounding box center [540, 355] width 25 height 7
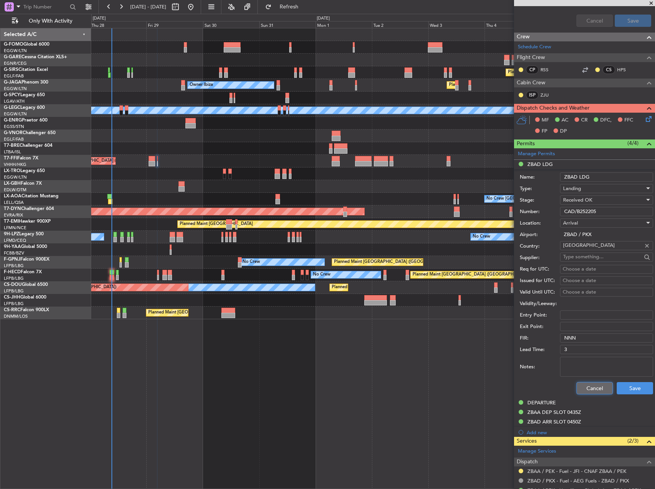
click at [586, 387] on button "Cancel" at bounding box center [595, 388] width 36 height 12
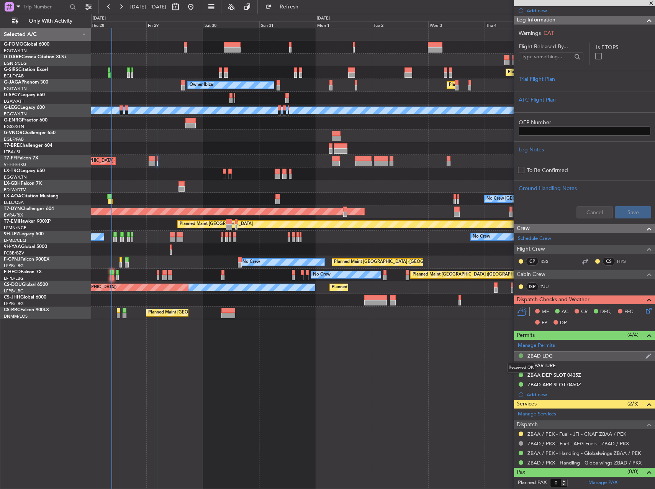
click at [522, 355] on button at bounding box center [521, 355] width 5 height 5
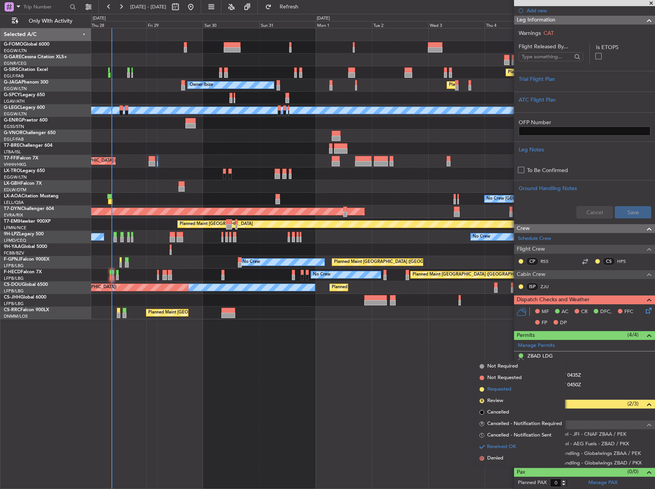
click at [503, 388] on span "Requested" at bounding box center [499, 389] width 24 height 8
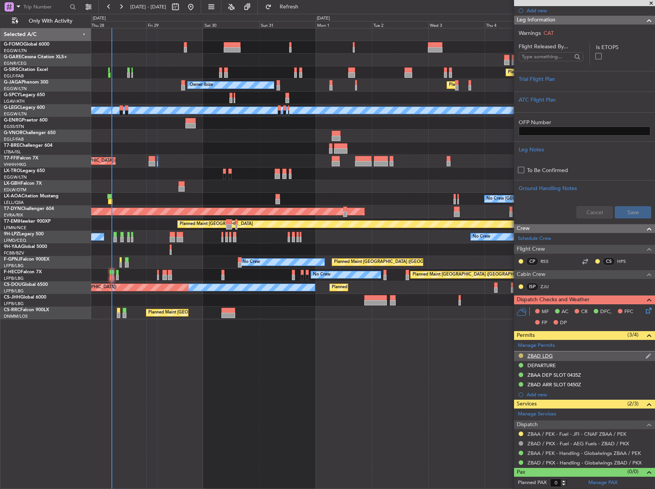
click at [519, 356] on button at bounding box center [521, 355] width 5 height 5
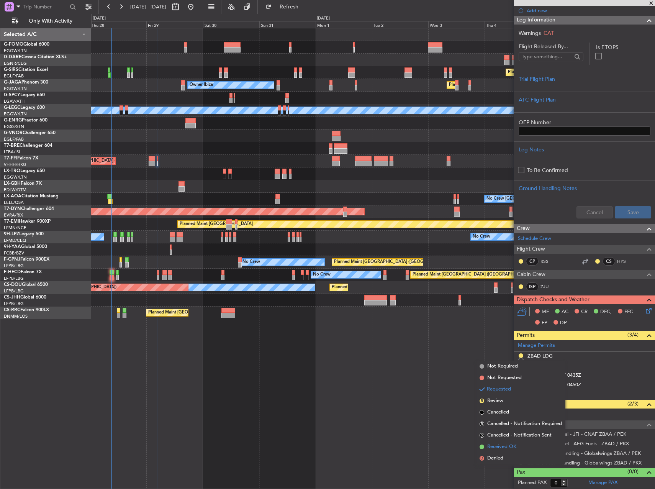
click at [500, 447] on span "Received OK" at bounding box center [501, 447] width 29 height 8
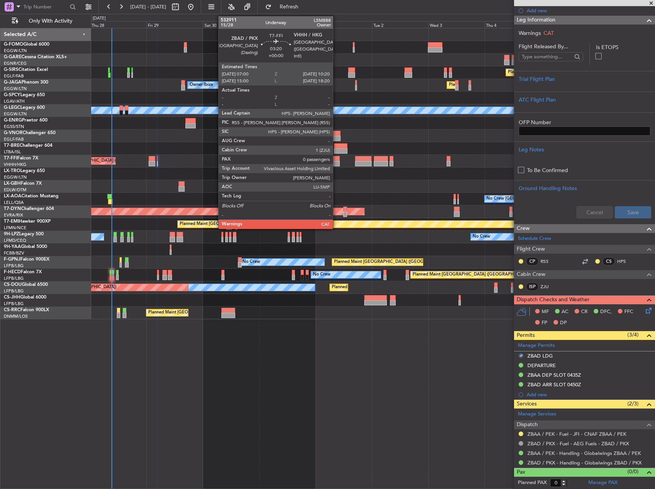
click at [336, 162] on div at bounding box center [336, 163] width 8 height 5
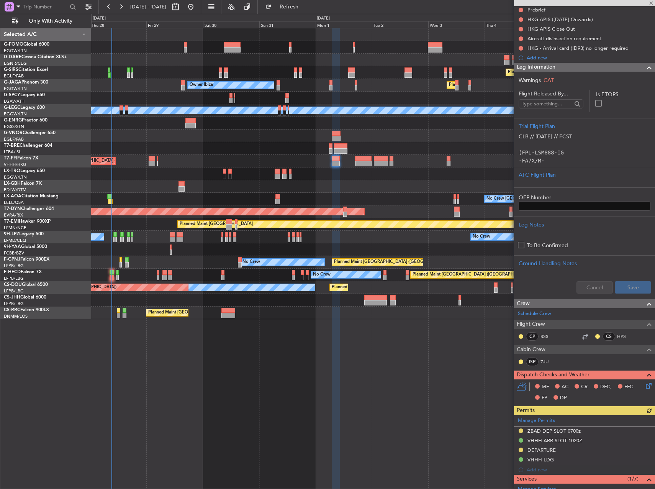
scroll to position [230, 0]
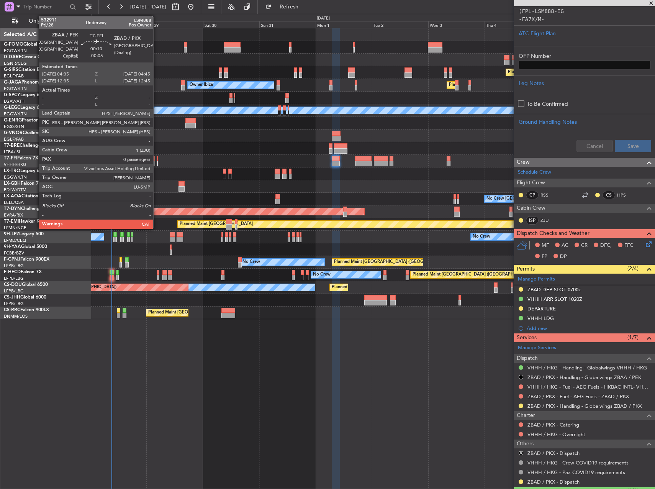
click at [157, 164] on div at bounding box center [157, 163] width 1 height 5
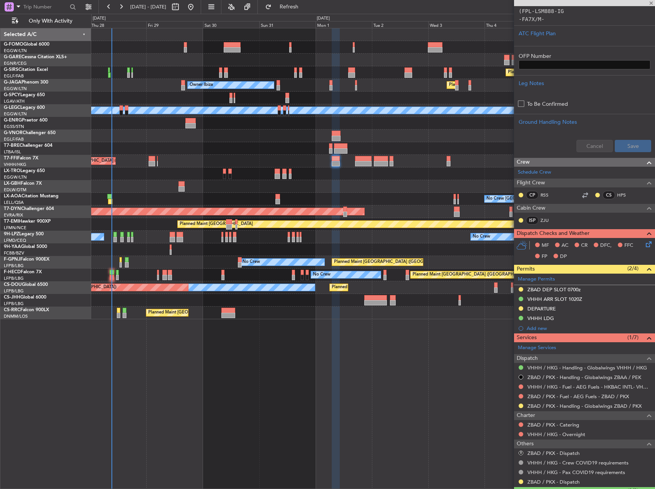
type input "-00:05"
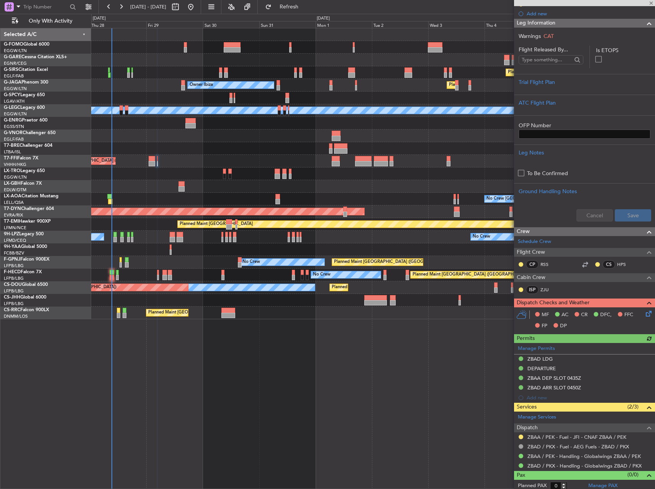
scroll to position [97, 0]
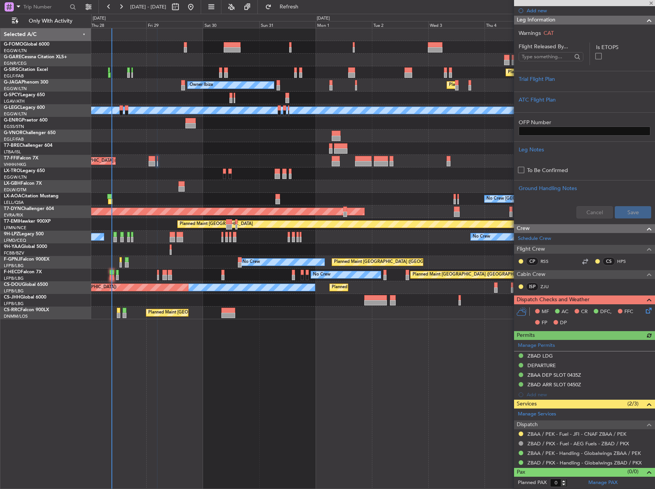
click at [538, 365] on div "Manage Permits ZBAD LDG DEPARTURE ZBAA DEP SLOT 0435Z [GEOGRAPHIC_DATA] 0450Z A…" at bounding box center [584, 370] width 141 height 60
click at [540, 355] on div "ZBAD LDG" at bounding box center [540, 355] width 25 height 7
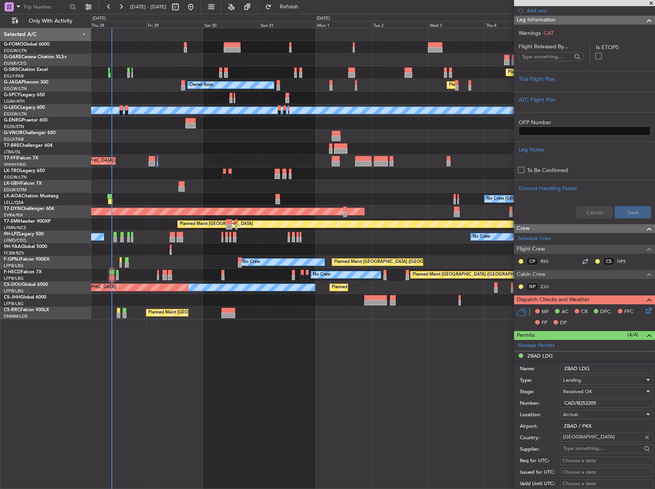
click at [593, 400] on input "CAD/B252205" at bounding box center [606, 402] width 93 height 9
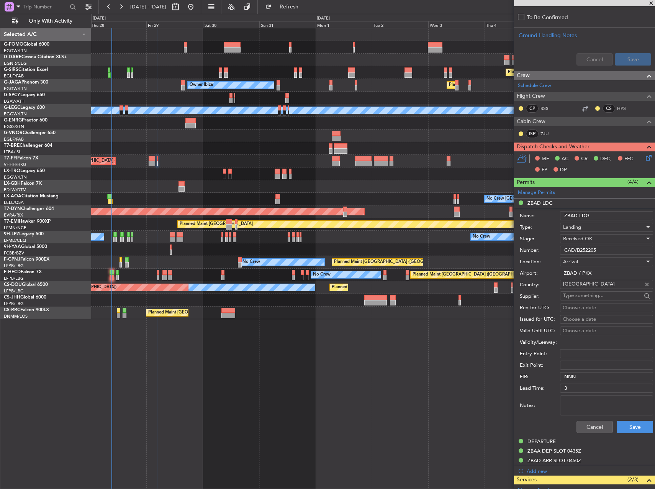
scroll to position [251, 0]
click at [633, 423] on button "Save" at bounding box center [635, 426] width 36 height 12
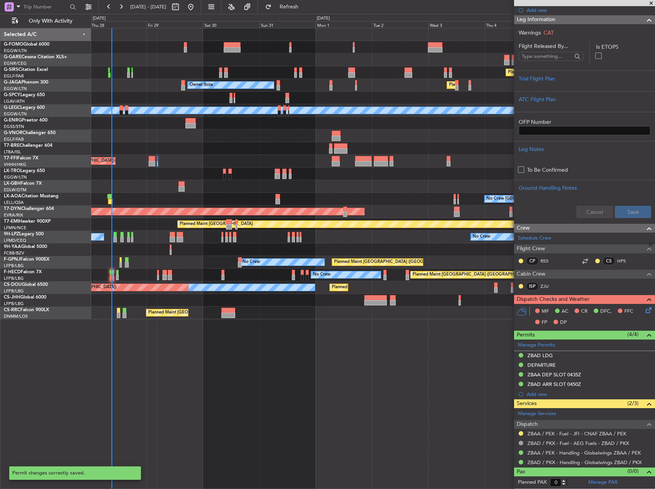
scroll to position [97, 0]
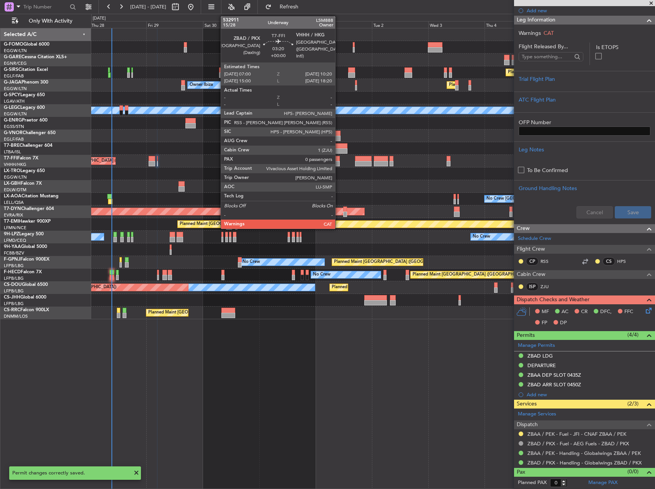
click at [339, 161] on div at bounding box center [336, 163] width 8 height 5
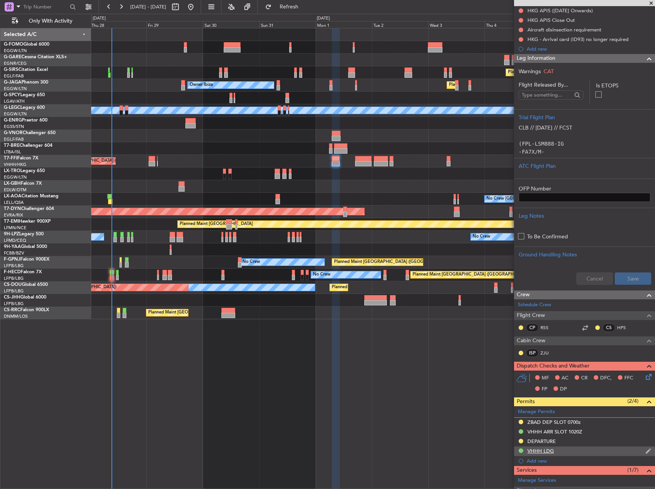
scroll to position [230, 0]
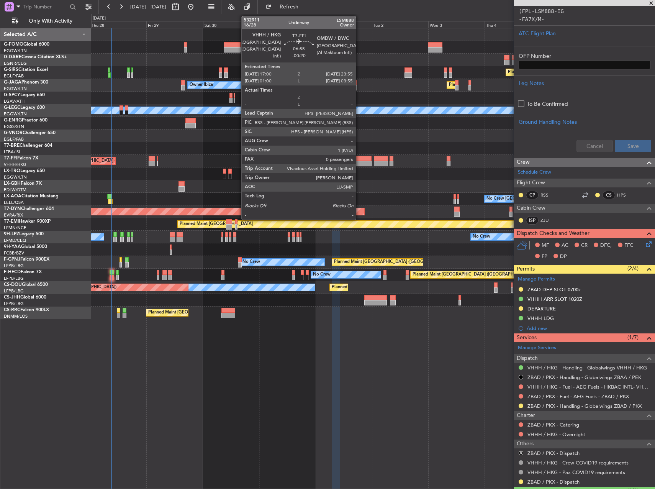
click at [359, 162] on div at bounding box center [363, 163] width 16 height 5
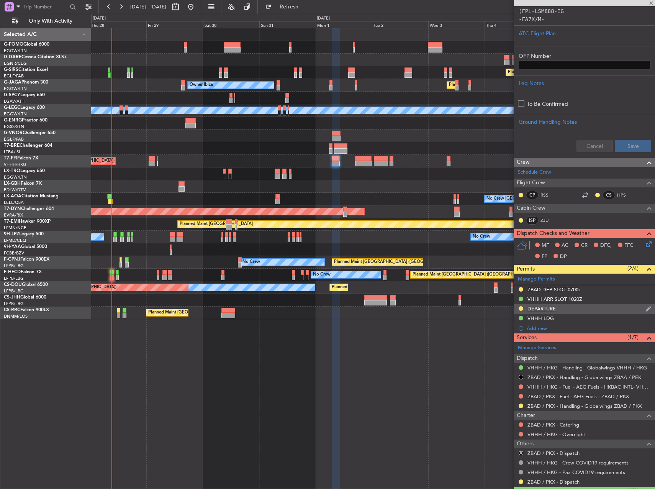
type input "-00:20"
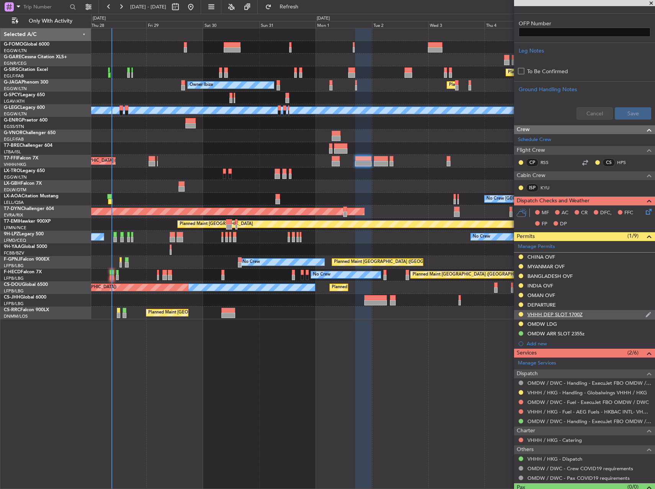
click at [554, 316] on div "VHHH DEP SLOT 1700Z" at bounding box center [555, 314] width 55 height 7
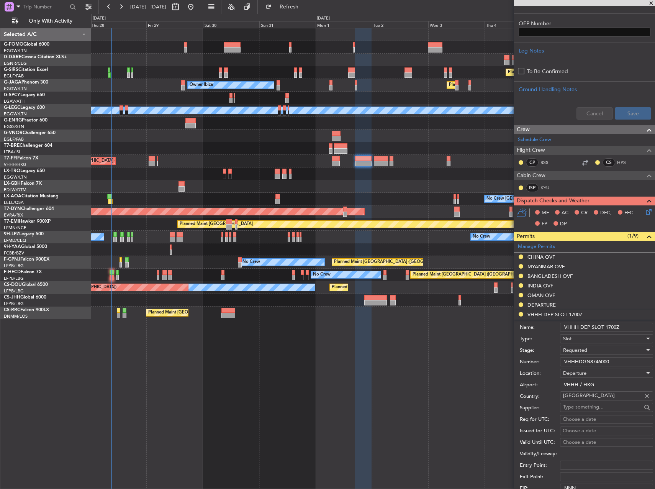
click at [585, 361] on input "VHHHDGN8746000" at bounding box center [606, 361] width 93 height 9
click at [587, 352] on span "Requested" at bounding box center [575, 350] width 24 height 7
click at [598, 411] on span "Received OK" at bounding box center [604, 407] width 80 height 11
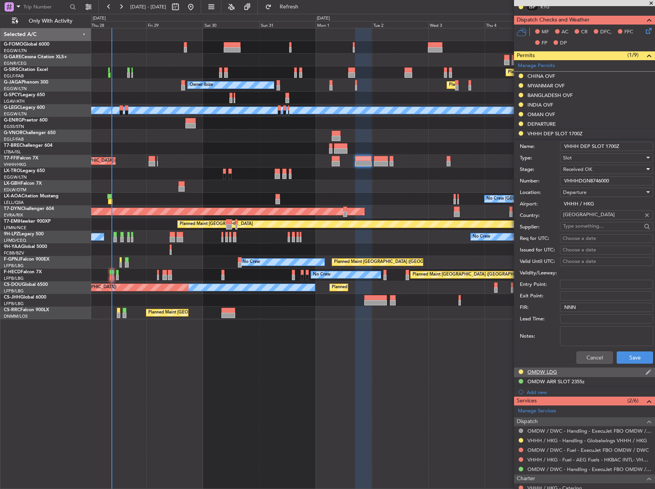
scroll to position [421, 0]
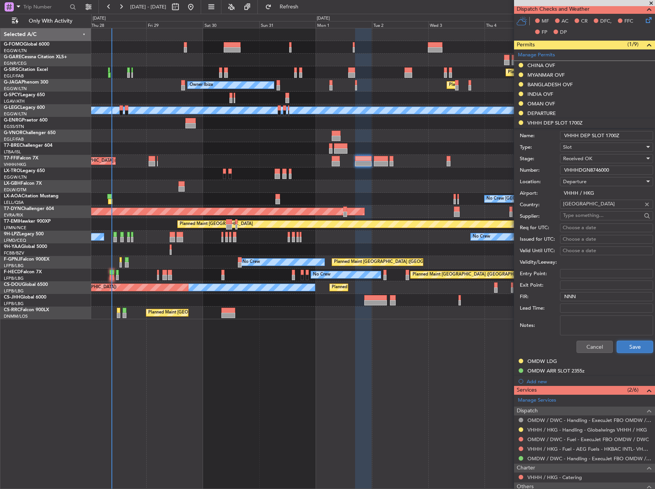
click at [624, 349] on button "Save" at bounding box center [635, 347] width 36 height 12
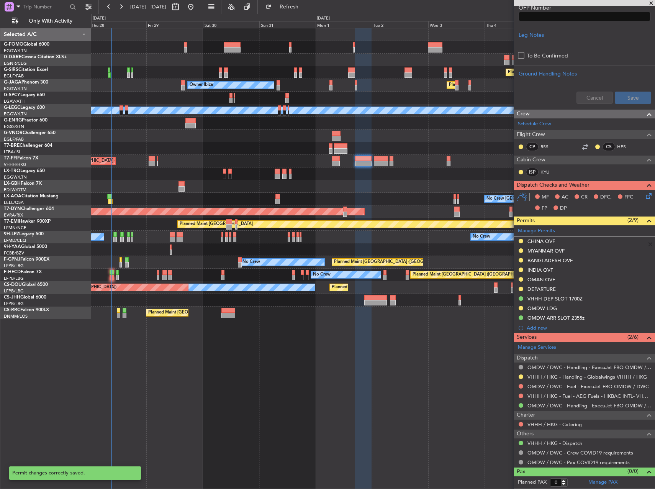
scroll to position [245, 0]
click at [534, 290] on div "DEPARTURE" at bounding box center [542, 289] width 28 height 7
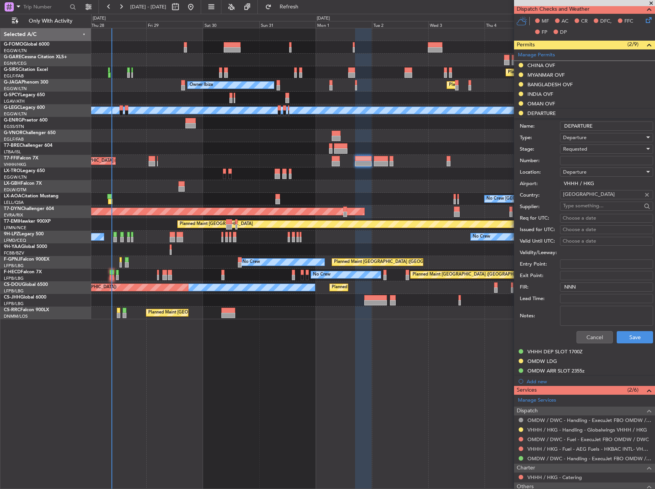
click at [584, 157] on input "Number:" at bounding box center [606, 160] width 93 height 9
paste input "860417"
type input "860417"
click at [585, 151] on span "Requested" at bounding box center [575, 149] width 24 height 7
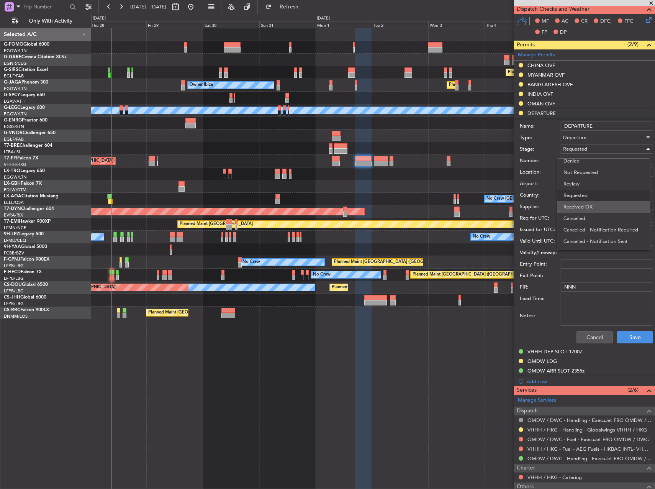
click at [588, 206] on span "Received OK" at bounding box center [604, 206] width 80 height 11
click at [631, 333] on button "Save" at bounding box center [635, 337] width 36 height 12
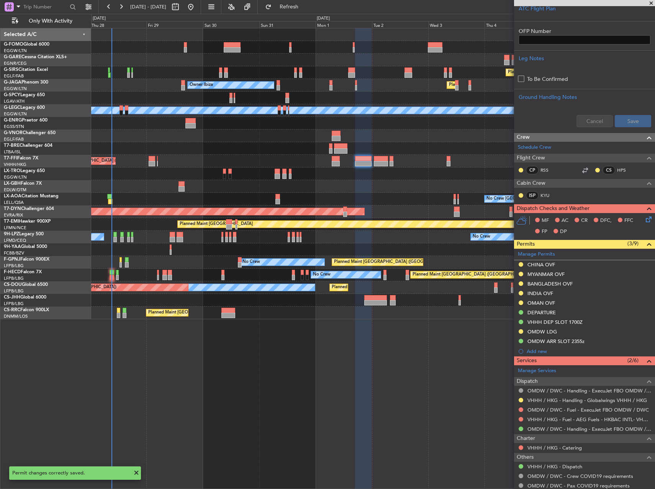
scroll to position [207, 0]
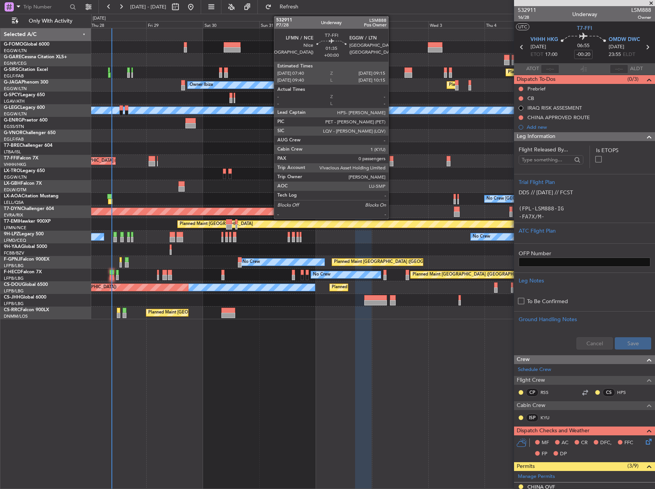
scroll to position [207, 0]
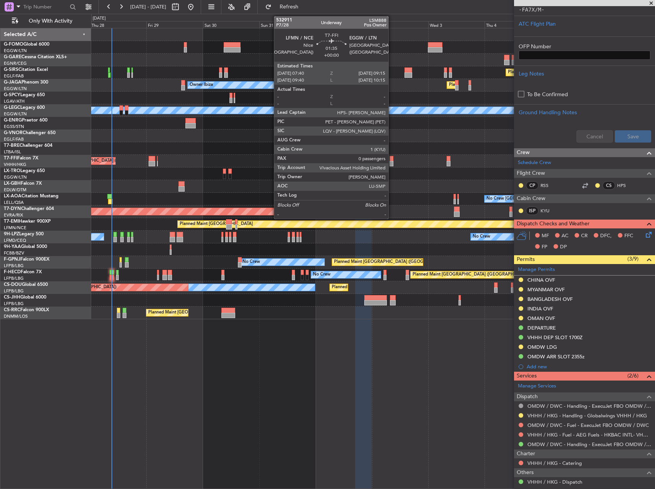
click at [392, 161] on div at bounding box center [392, 163] width 4 height 5
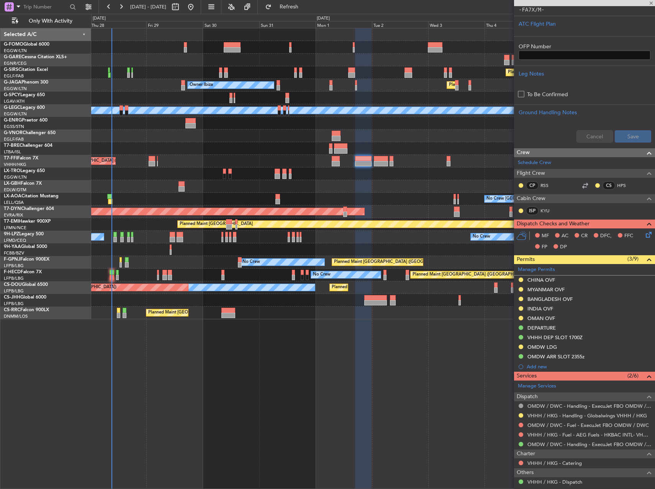
scroll to position [0, 0]
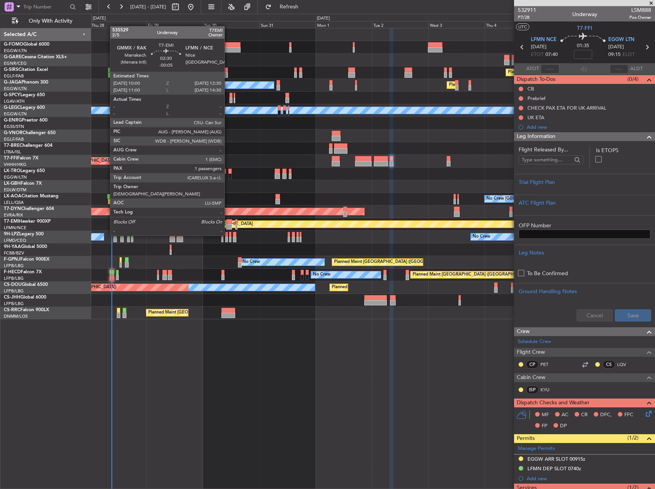
click at [228, 228] on div at bounding box center [229, 226] width 6 height 5
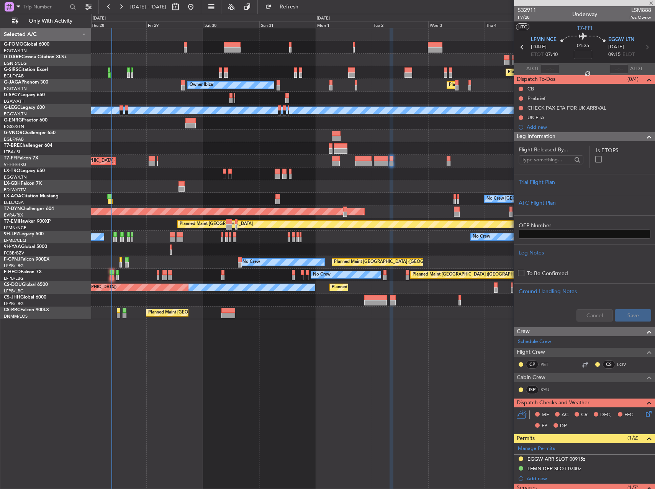
type input "-00:05"
type input "1"
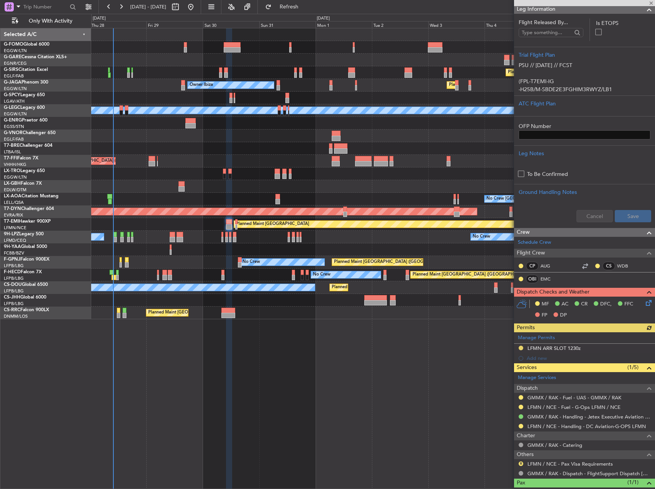
scroll to position [136, 0]
